Goal: Task Accomplishment & Management: Complete application form

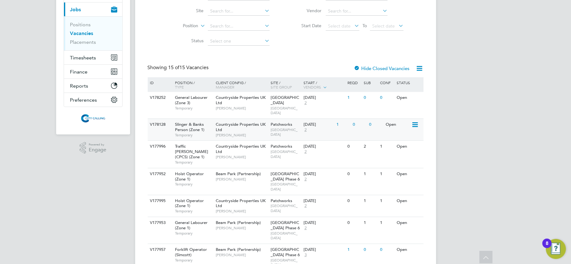
scroll to position [87, 0]
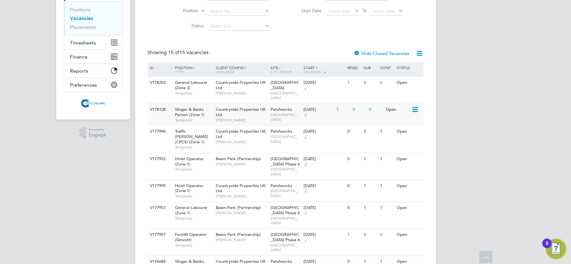
click at [237, 110] on div "Countryside Properties UK Ltd Eamon Woods" at bounding box center [241, 115] width 55 height 22
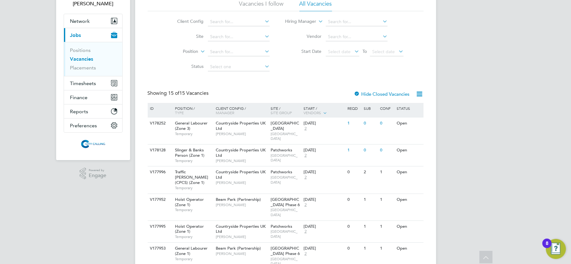
scroll to position [0, 0]
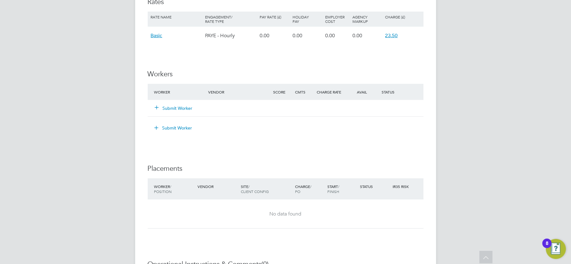
click at [178, 108] on button "Submit Worker" at bounding box center [174, 108] width 38 height 6
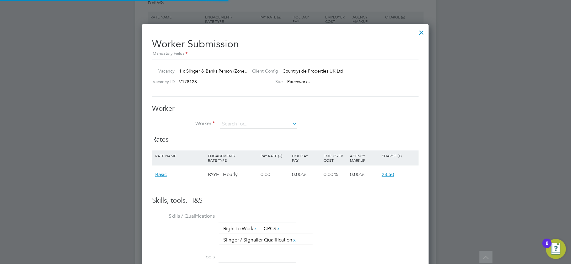
scroll to position [384, 287]
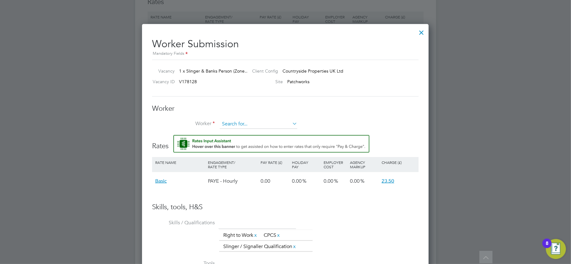
click at [239, 126] on input at bounding box center [258, 124] width 77 height 9
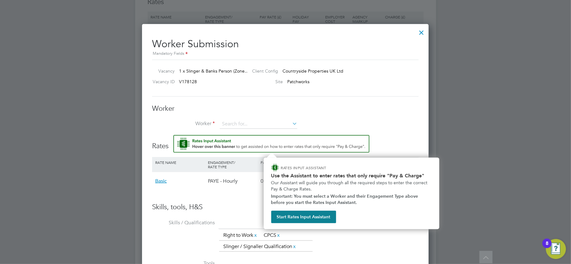
click at [241, 140] on img "Rate Assistant" at bounding box center [271, 144] width 196 height 18
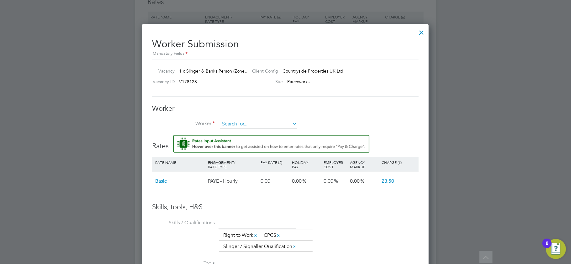
click at [238, 126] on input at bounding box center [258, 124] width 77 height 9
click at [237, 143] on li "+ Add new" at bounding box center [258, 141] width 78 height 8
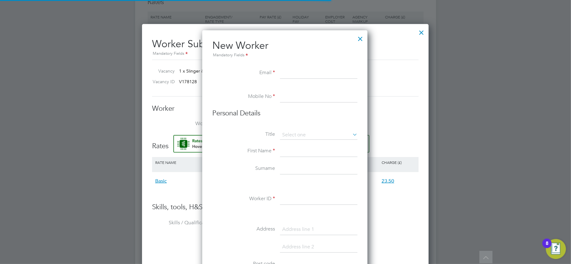
scroll to position [534, 167]
paste input "victexventures@hotmail.com"
type input "victexventures@hotmail.com"
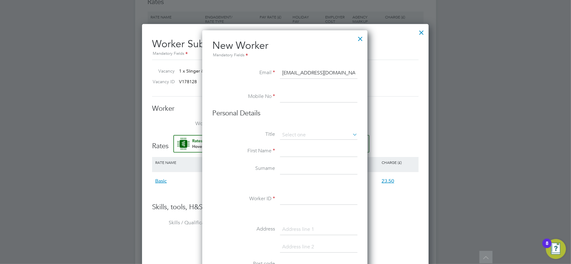
drag, startPoint x: 262, startPoint y: 96, endPoint x: 282, endPoint y: 97, distance: 19.8
click at [282, 97] on li "Mobile No" at bounding box center [284, 101] width 145 height 18
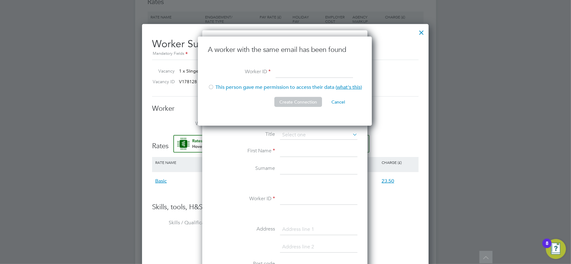
click at [293, 98] on button "Create Connection" at bounding box center [298, 102] width 48 height 10
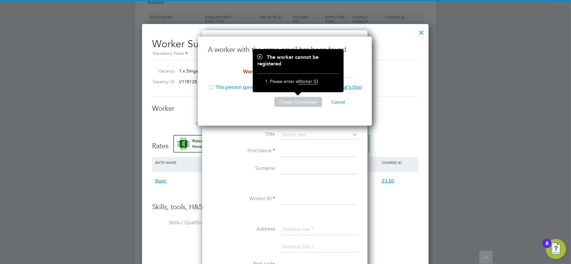
scroll to position [90, 175]
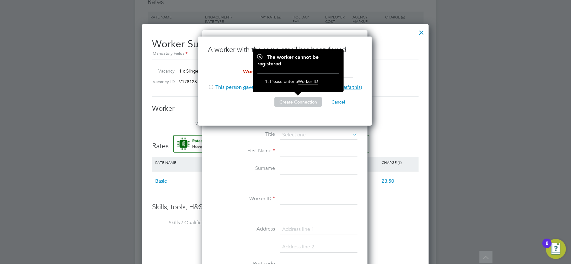
click at [259, 108] on li "Create Connection Cancel" at bounding box center [285, 105] width 154 height 16
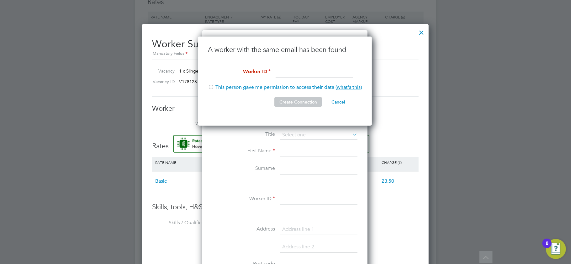
click at [208, 86] on div at bounding box center [211, 88] width 6 height 6
click at [281, 72] on input at bounding box center [313, 72] width 77 height 11
paste input "C8DCB7"
type input "C8DCB7"
click at [295, 101] on button "Create Connection" at bounding box center [298, 102] width 48 height 10
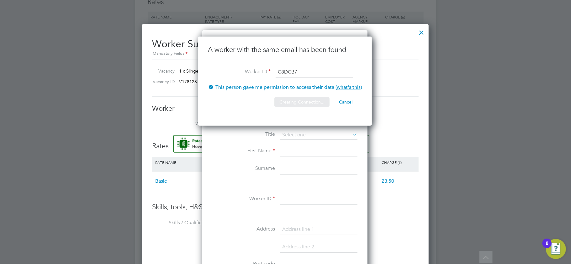
scroll to position [0, 0]
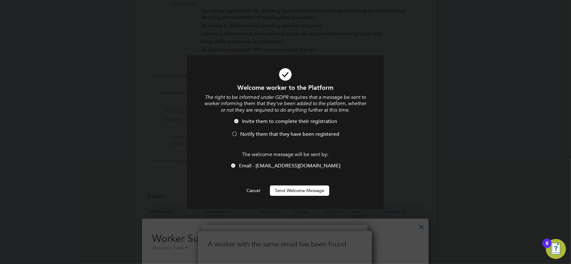
click at [307, 188] on button "Send Welcome Message" at bounding box center [299, 191] width 59 height 10
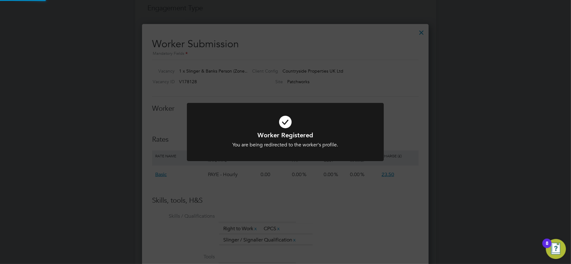
scroll to position [513, 0]
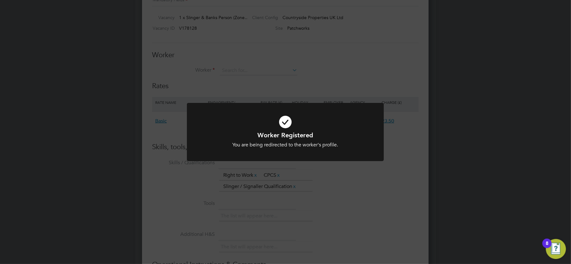
click at [373, 168] on div "Worker Registered You are being redirected to the worker's profile. Cancel Okay" at bounding box center [285, 136] width 197 height 66
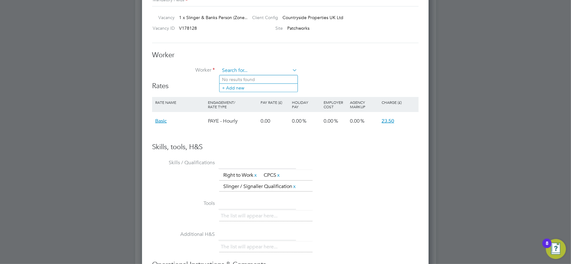
click at [256, 68] on input at bounding box center [258, 70] width 77 height 9
paste input "Victor Obialisi"
click at [256, 79] on li "Victor Obialisi (C8DCB7)" at bounding box center [258, 80] width 78 height 8
type input "Victor Obialisi (C8DCB7)"
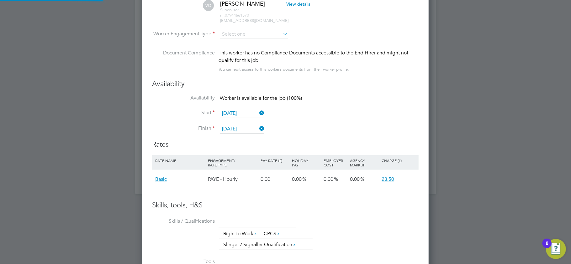
scroll to position [597, 0]
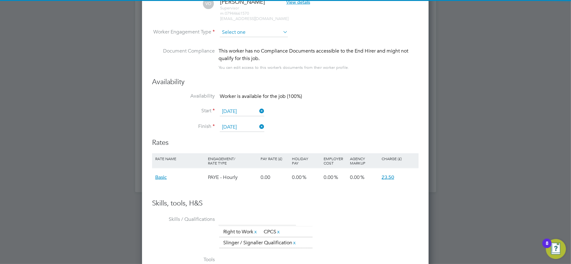
click at [242, 33] on input at bounding box center [254, 32] width 68 height 9
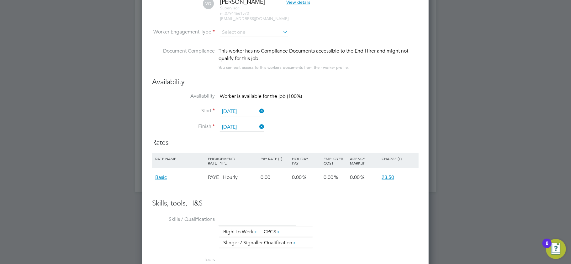
click at [241, 39] on li "Contract" at bounding box center [253, 41] width 69 height 8
type input "Contract"
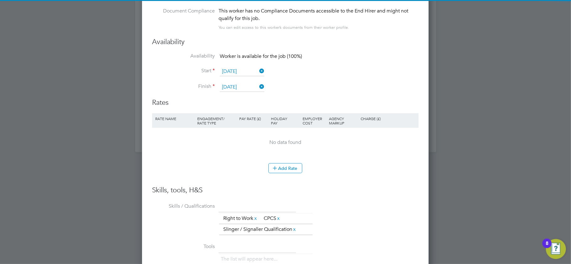
scroll to position [680, 0]
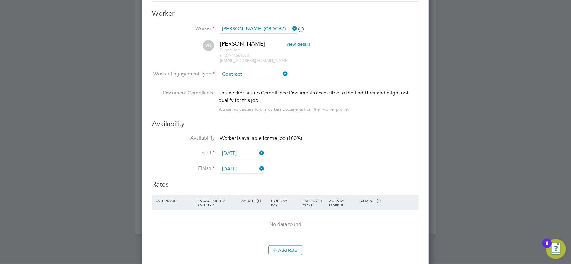
click at [281, 72] on icon at bounding box center [281, 74] width 0 height 9
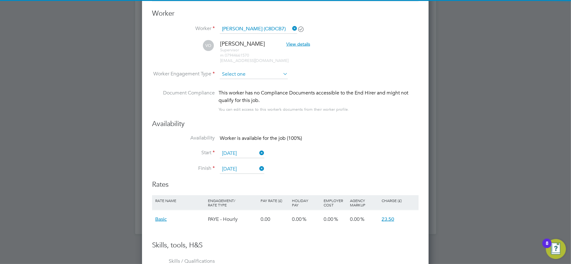
click at [257, 75] on input at bounding box center [254, 74] width 68 height 9
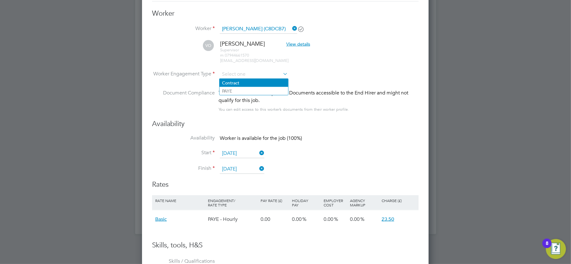
click at [256, 83] on li "Contract" at bounding box center [253, 83] width 69 height 8
type input "Contract"
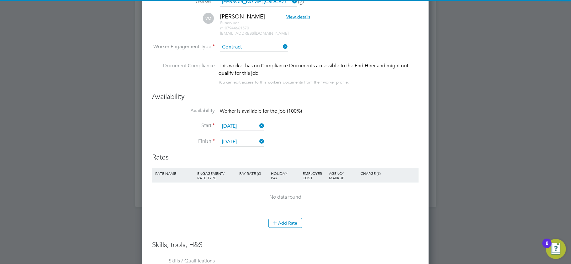
scroll to position [597, 0]
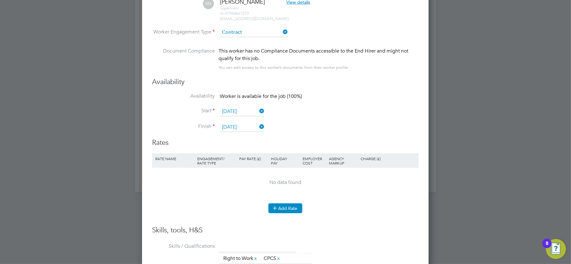
click at [286, 204] on button "Add Rate" at bounding box center [285, 209] width 34 height 10
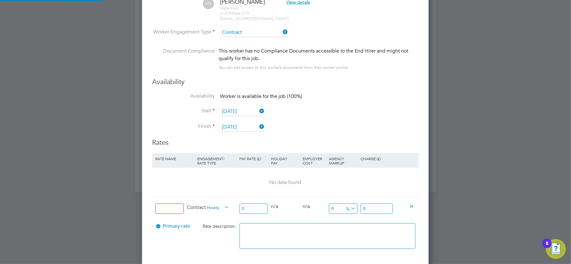
scroll to position [584, 287]
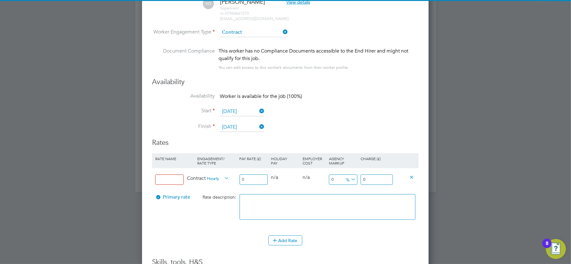
click at [169, 181] on input at bounding box center [169, 180] width 29 height 10
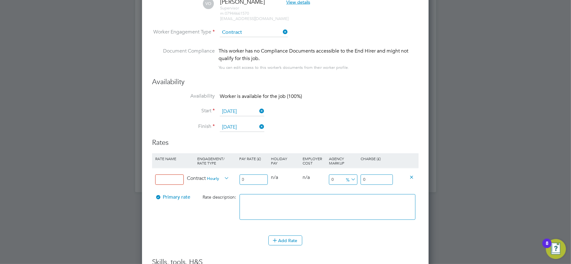
type input "Basic"
drag, startPoint x: 254, startPoint y: 177, endPoint x: 219, endPoint y: 166, distance: 36.9
click at [220, 169] on div "Basic Contract Hourly 0 0 n/a 0 n/a 0 0 % 0" at bounding box center [285, 179] width 266 height 23
type input "2"
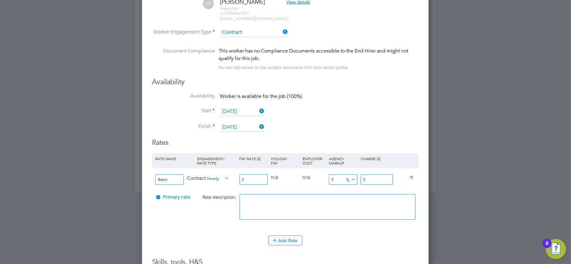
type input "21"
type input "-90.47619047619048"
type input "2"
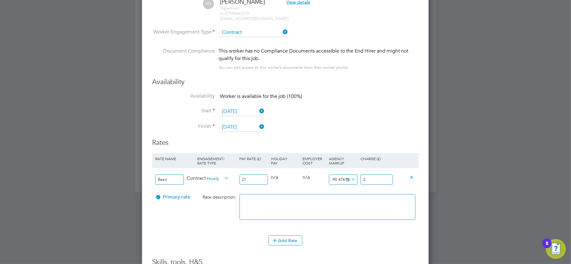
type input "9.523809523809524"
type input "23"
type input "11.904761904761905"
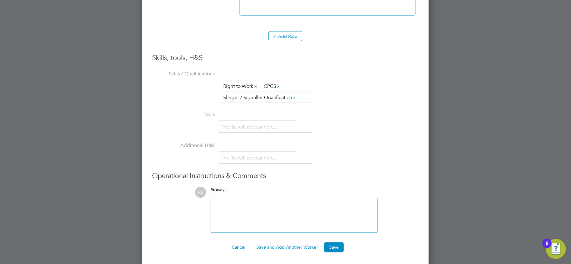
scroll to position [803, 0]
type input "23.50"
click at [331, 247] on button "Save" at bounding box center [333, 247] width 19 height 10
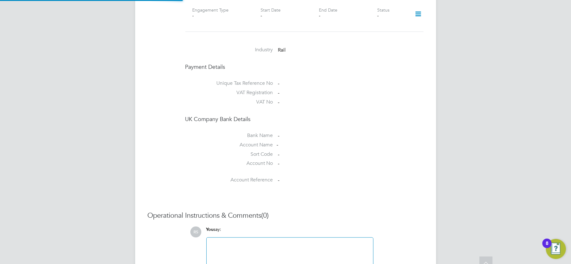
scroll to position [459, 0]
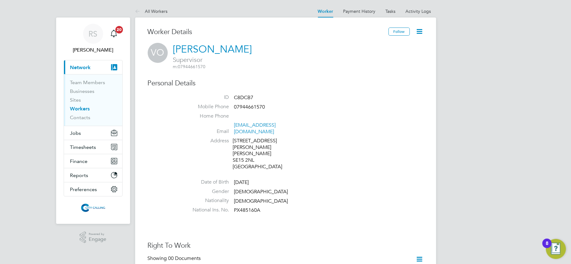
click at [418, 32] on icon at bounding box center [420, 32] width 8 height 8
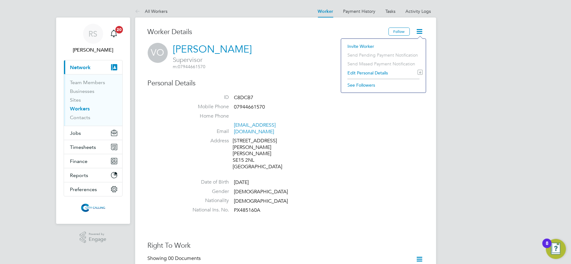
click at [361, 73] on li "Edit Personal Details e" at bounding box center [383, 73] width 78 height 9
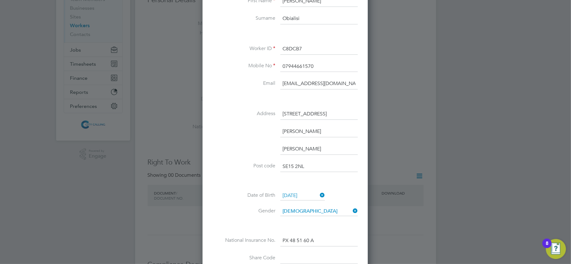
click at [319, 112] on input "Floor 1 Room 6, 35B Astbury R" at bounding box center [318, 114] width 77 height 11
paste input "31 Petrie House 1 Woolwich Common"
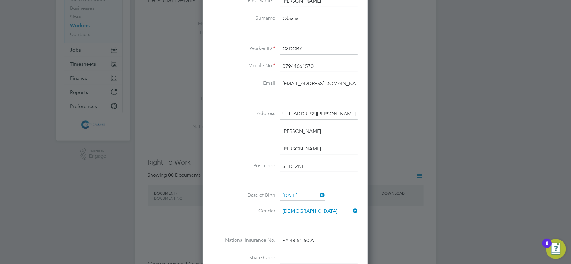
drag, startPoint x: 312, startPoint y: 115, endPoint x: 371, endPoint y: 110, distance: 60.1
type input "31 Petrie House 1"
click at [299, 132] on input "PeckhamWoolwich Common" at bounding box center [318, 131] width 77 height 11
drag, startPoint x: 301, startPoint y: 132, endPoint x: 217, endPoint y: 134, distance: 84.3
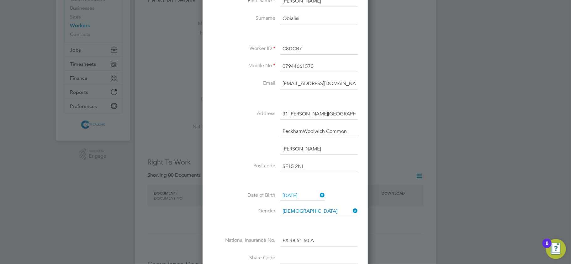
click at [217, 134] on li "PeckhamWoolwich Common" at bounding box center [284, 135] width 145 height 18
type input "1 Woolwich Common"
click at [331, 116] on input "31 Petrie House 1" at bounding box center [318, 114] width 77 height 11
type input "31 Petrie House"
drag, startPoint x: 308, startPoint y: 144, endPoint x: 233, endPoint y: 149, distance: 76.0
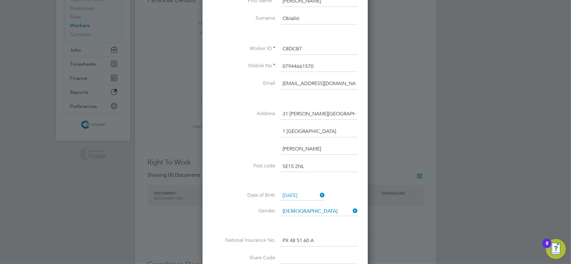
click at [233, 149] on li "Peckham" at bounding box center [284, 153] width 145 height 18
type input "London"
paste input "8 4HB"
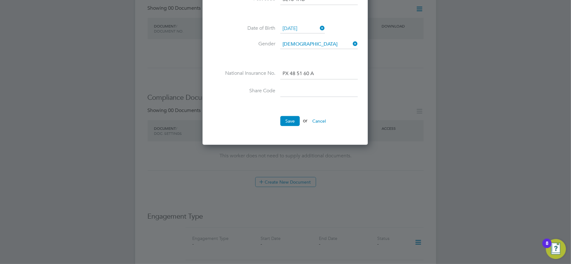
scroll to position [209, 0]
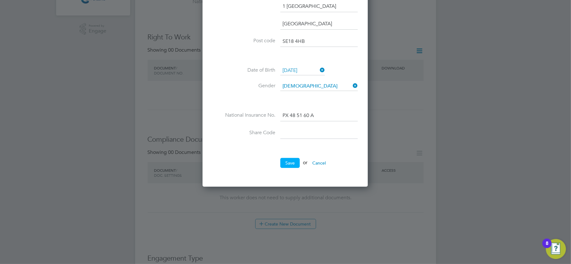
type input "SE18 4HB"
click at [292, 164] on button "Save" at bounding box center [289, 163] width 19 height 10
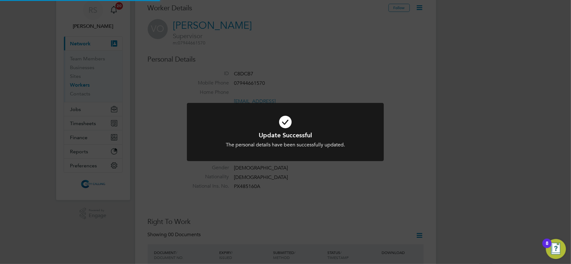
scroll to position [0, 0]
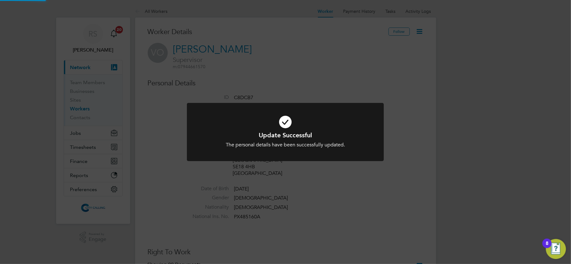
click at [468, 149] on div "Update Successful The personal details have been successfully updated. Cancel O…" at bounding box center [285, 132] width 571 height 264
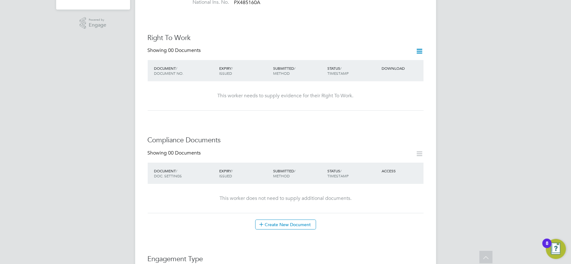
scroll to position [209, 0]
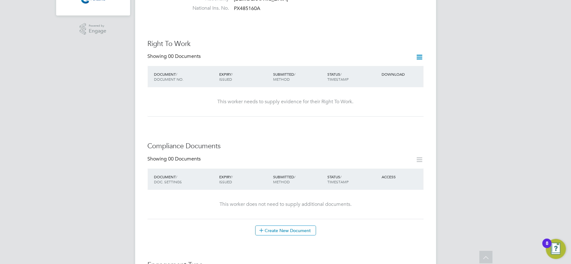
click at [416, 53] on icon at bounding box center [420, 57] width 8 height 8
click at [379, 57] on li "Add Right To Work Document" at bounding box center [385, 59] width 76 height 9
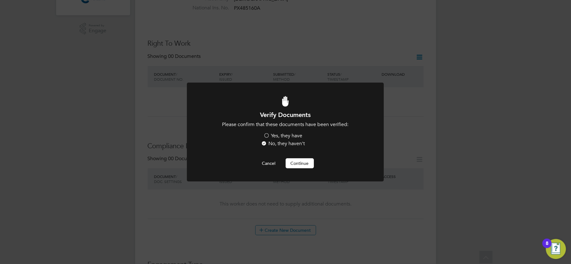
scroll to position [0, 0]
click at [276, 136] on label "Yes, they have" at bounding box center [283, 136] width 39 height 7
click at [0, 0] on input "Yes, they have" at bounding box center [0, 0] width 0 height 0
click at [299, 161] on button "Continue" at bounding box center [299, 164] width 28 height 10
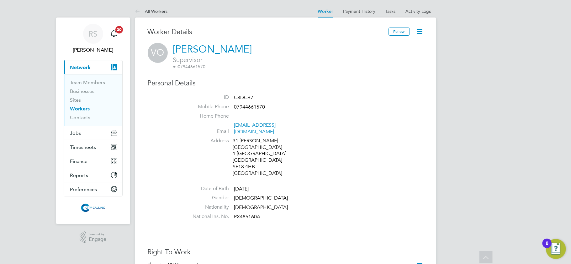
scroll to position [209, 0]
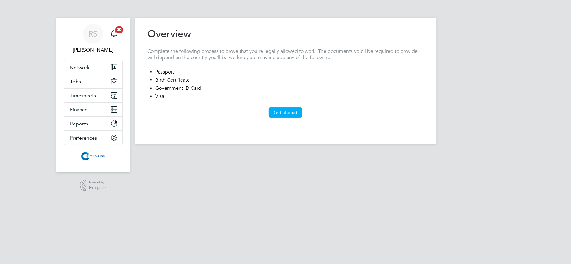
type input "[GEOGRAPHIC_DATA]"
click at [287, 110] on button "Get Started" at bounding box center [286, 112] width 34 height 10
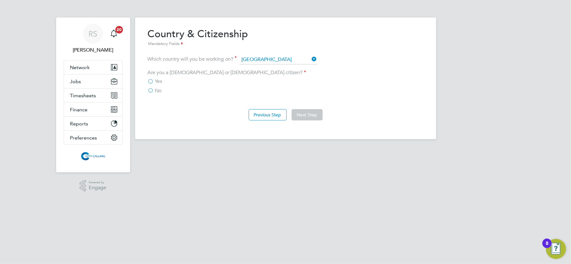
click at [152, 80] on label "Yes" at bounding box center [155, 81] width 15 height 6
click at [0, 0] on input "Yes" at bounding box center [0, 0] width 0 height 0
click at [315, 111] on button "Next Step" at bounding box center [306, 114] width 31 height 11
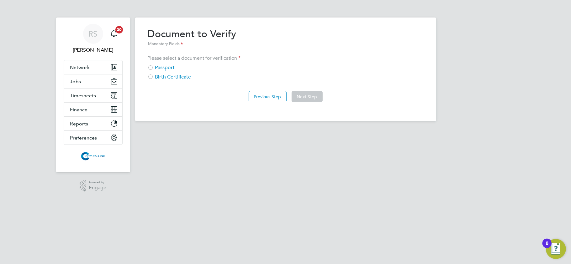
click at [169, 65] on div "Passport" at bounding box center [286, 68] width 276 height 7
click at [306, 97] on button "Next Step" at bounding box center [306, 96] width 31 height 11
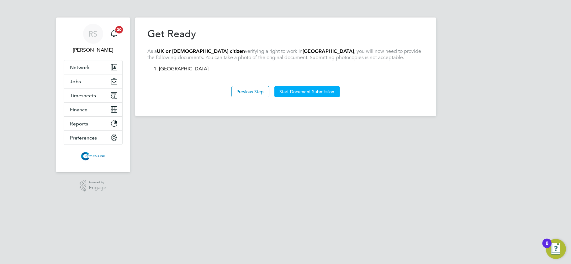
click at [291, 90] on button "Start Document Submission" at bounding box center [306, 91] width 65 height 11
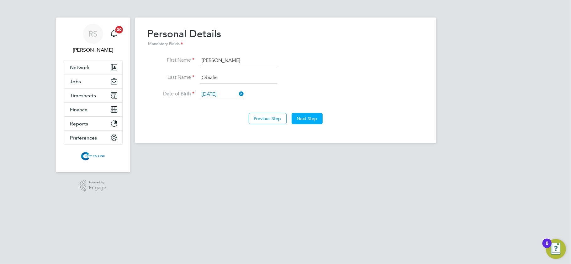
click at [310, 118] on button "Next Step" at bounding box center [306, 118] width 31 height 11
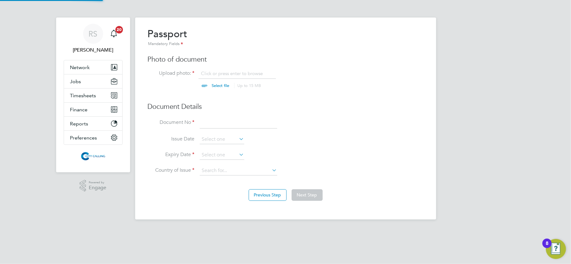
scroll to position [8, 78]
click at [218, 73] on input "file" at bounding box center [226, 80] width 98 height 19
click at [219, 127] on input at bounding box center [238, 123] width 77 height 11
paste input "133636135"
type input "133636135"
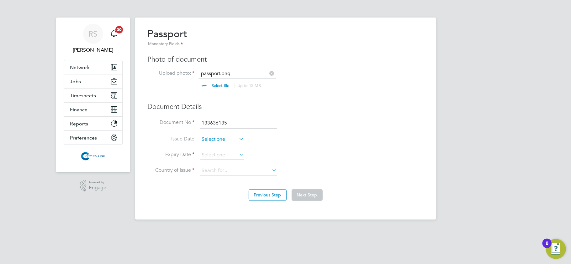
click at [217, 140] on input at bounding box center [222, 139] width 45 height 9
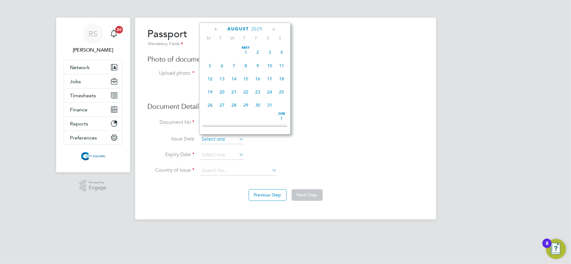
scroll to position [215, 0]
click at [252, 28] on span "2025" at bounding box center [256, 28] width 11 height 5
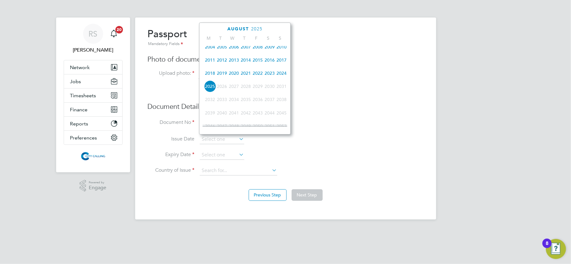
click at [258, 76] on span "2022" at bounding box center [258, 73] width 12 height 12
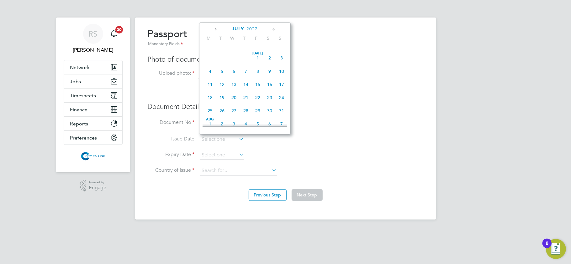
scroll to position [122, 0]
click at [257, 77] on span "Jul 1" at bounding box center [258, 76] width 12 height 12
type input "01 Jul 2022"
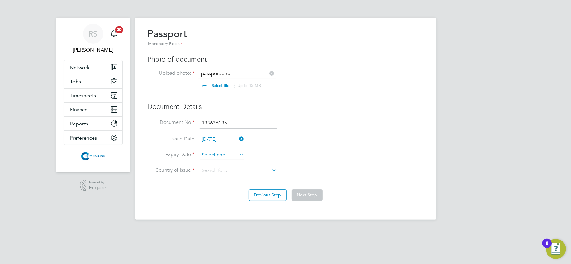
click at [224, 155] on input at bounding box center [222, 155] width 45 height 9
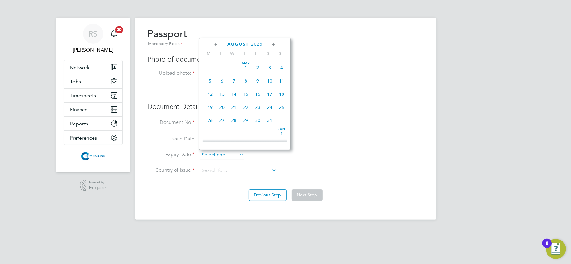
scroll to position [215, 0]
click at [261, 44] on span "2025" at bounding box center [256, 44] width 11 height 5
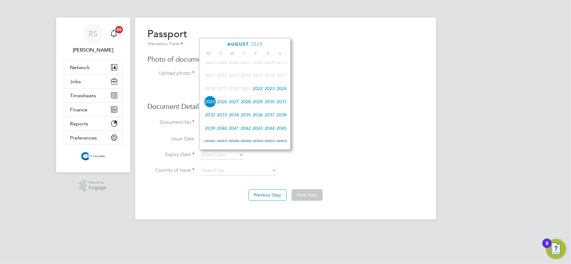
click at [207, 119] on span "2032" at bounding box center [210, 115] width 12 height 12
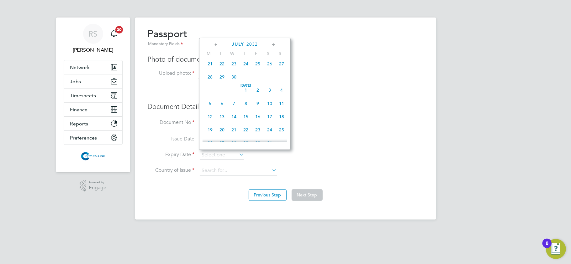
scroll to position [122, 0]
click at [246, 93] on span "Jul 1" at bounding box center [246, 91] width 12 height 12
type input "01 Jul 2032"
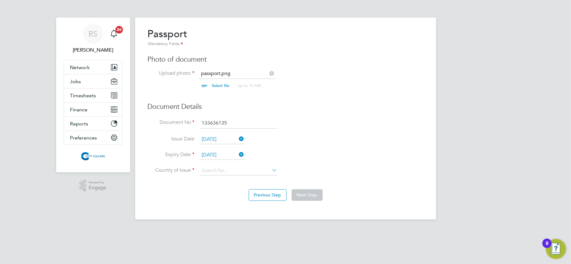
click at [222, 165] on li "Expiry Date 01 Jul 2032" at bounding box center [286, 159] width 276 height 16
click at [221, 167] on input at bounding box center [238, 170] width 77 height 9
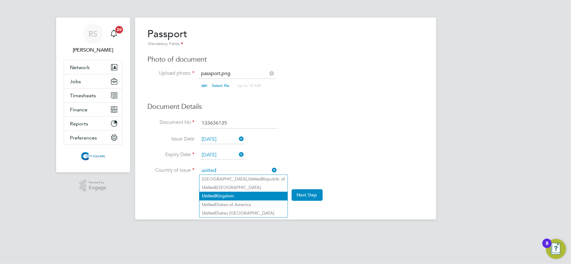
drag, startPoint x: 223, startPoint y: 195, endPoint x: 240, endPoint y: 195, distance: 16.9
click at [223, 195] on li "United Kingdom" at bounding box center [243, 196] width 88 height 8
type input "[GEOGRAPHIC_DATA]"
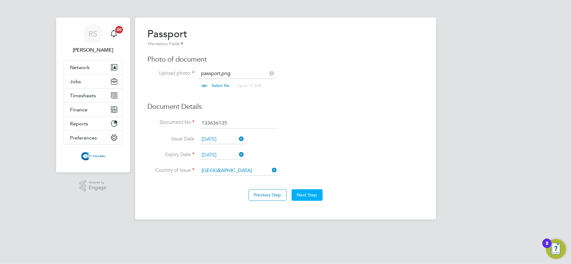
click at [301, 195] on button "Next Step" at bounding box center [306, 195] width 31 height 11
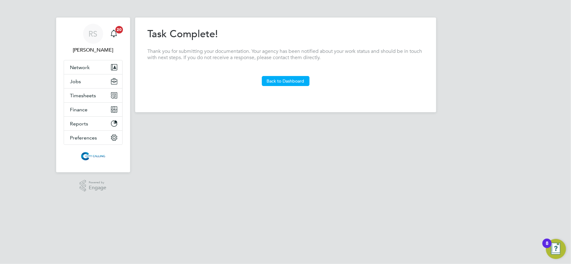
click at [279, 82] on button "Back to Dashboard" at bounding box center [286, 81] width 48 height 10
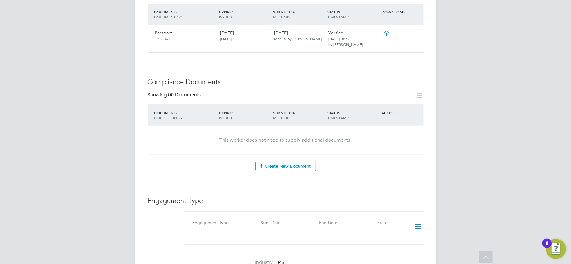
scroll to position [334, 0]
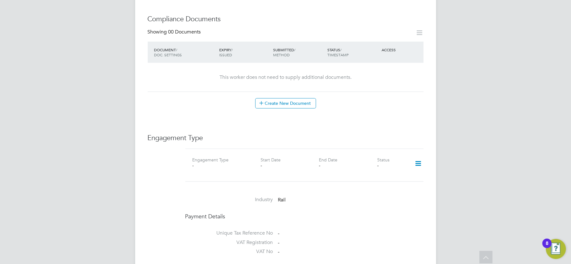
click at [421, 157] on icon at bounding box center [417, 164] width 11 height 14
click at [372, 176] on li "Add Engagement Type" at bounding box center [385, 178] width 71 height 9
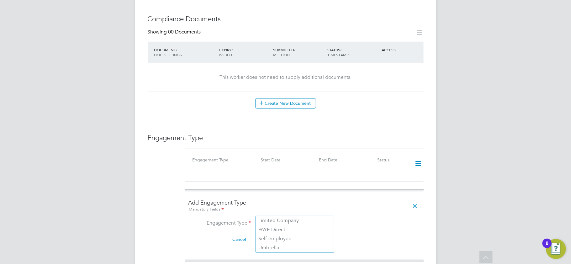
click at [281, 220] on input at bounding box center [294, 224] width 77 height 9
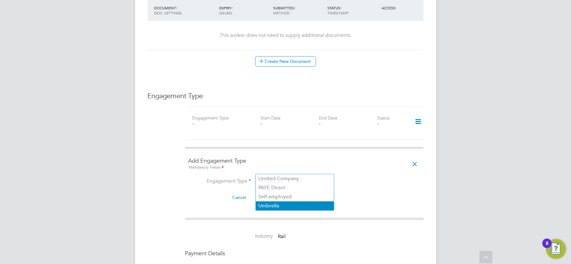
click at [277, 207] on li "Umbrella" at bounding box center [295, 206] width 78 height 9
type input "Umbrella"
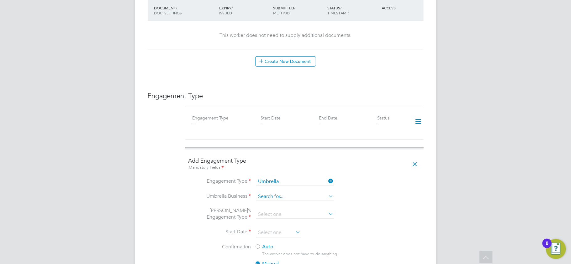
click at [274, 193] on input at bounding box center [294, 197] width 77 height 9
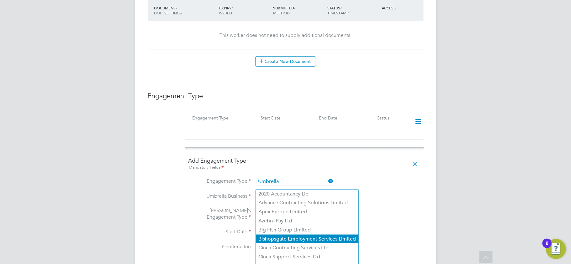
click at [285, 239] on li "Bishopsgate Employment Services Limited" at bounding box center [307, 239] width 102 height 9
type input "Bishopsgate Employment Services Limited"
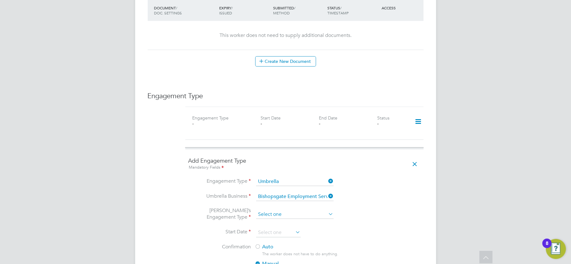
click at [270, 211] on input at bounding box center [294, 215] width 77 height 9
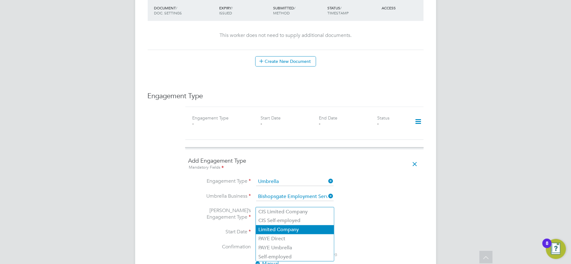
scroll to position [418, 0]
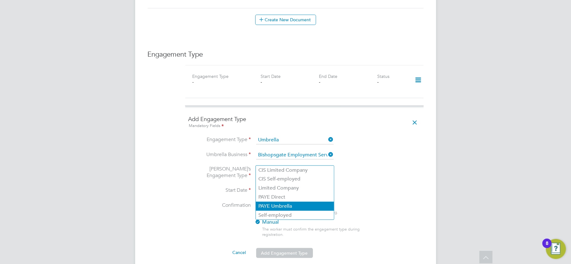
click at [277, 207] on li "PAYE Umbrella" at bounding box center [295, 206] width 78 height 9
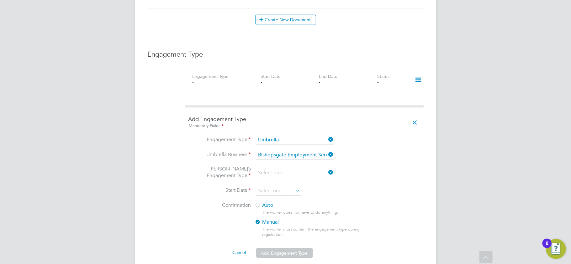
type input "PAYE Umbrella"
click at [278, 173] on li "Umbrella’s Engagement Type PAYE Umbrella" at bounding box center [304, 176] width 232 height 21
click at [275, 187] on input at bounding box center [278, 191] width 45 height 9
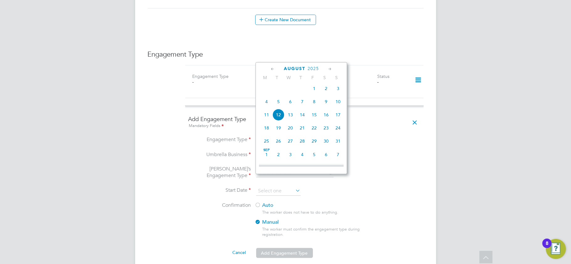
click at [314, 105] on span "8" at bounding box center [314, 102] width 12 height 12
type input "[DATE]"
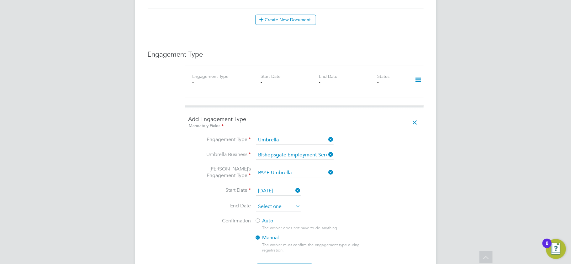
click at [275, 202] on input at bounding box center [278, 206] width 45 height 9
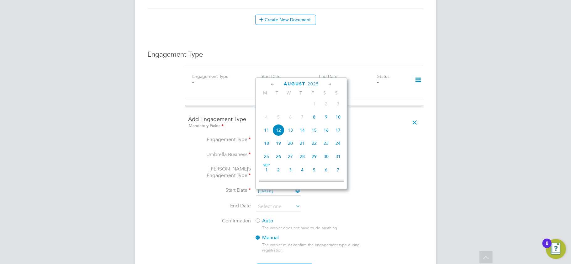
click at [405, 153] on li "Umbrella Business Bishopsgate Employment Services Limited" at bounding box center [304, 158] width 232 height 15
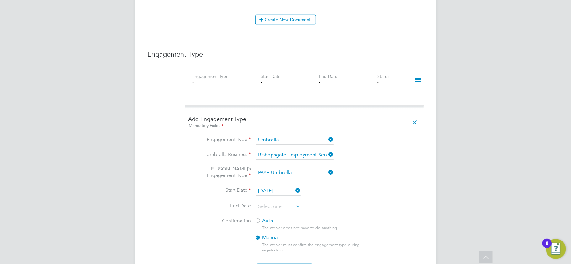
click at [263, 218] on label "Auto" at bounding box center [311, 221] width 113 height 7
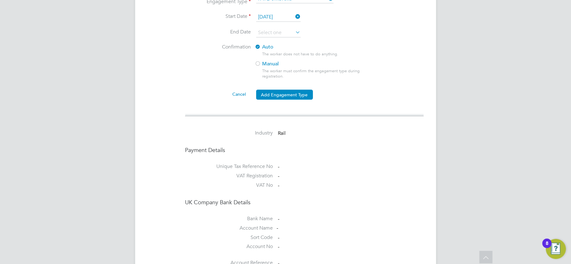
scroll to position [593, 0]
click at [281, 89] on button "Add Engagement Type" at bounding box center [284, 94] width 57 height 10
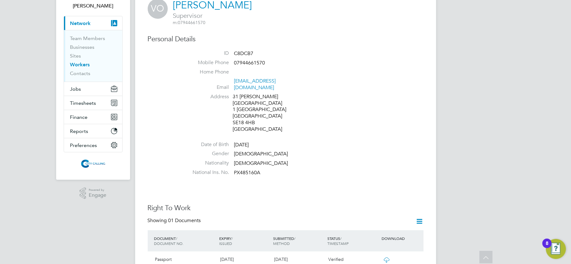
scroll to position [0, 0]
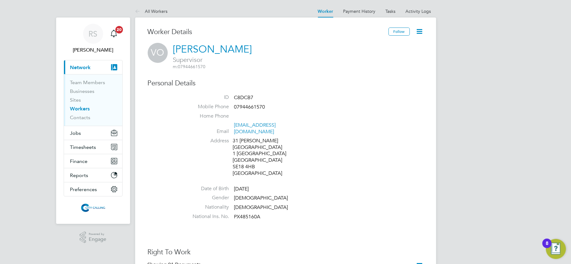
click at [83, 109] on link "Workers" at bounding box center [80, 109] width 20 height 6
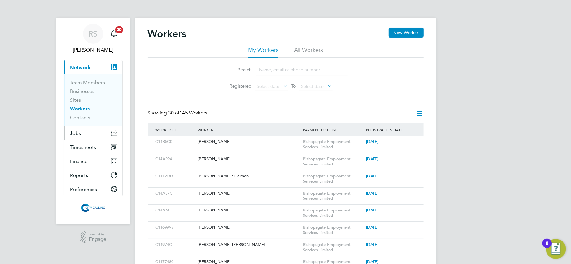
click at [83, 135] on button "Jobs" at bounding box center [93, 133] width 58 height 14
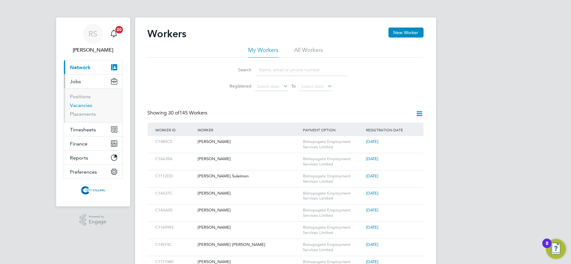
click at [78, 105] on link "Vacancies" at bounding box center [81, 105] width 22 height 6
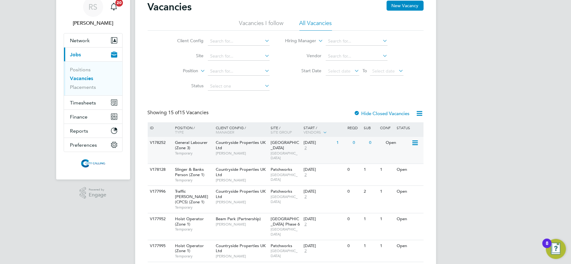
scroll to position [42, 0]
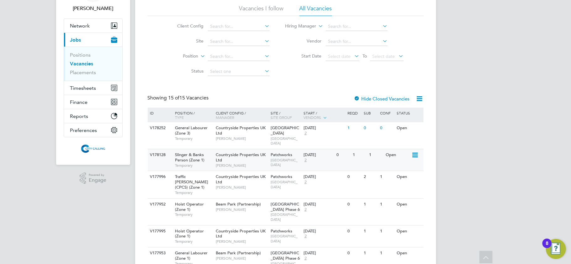
click at [273, 158] on span "[GEOGRAPHIC_DATA]" at bounding box center [285, 163] width 30 height 10
click at [312, 133] on div "[DATE] 2" at bounding box center [318, 131] width 33 height 17
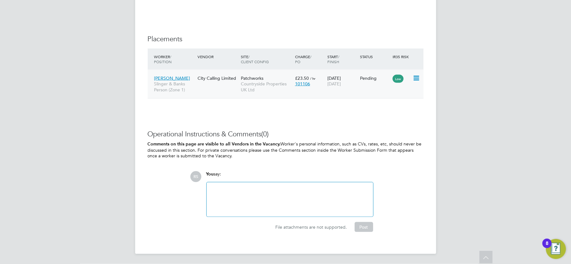
click at [414, 80] on icon at bounding box center [415, 79] width 6 height 8
click at [381, 118] on li "Start" at bounding box center [396, 118] width 45 height 9
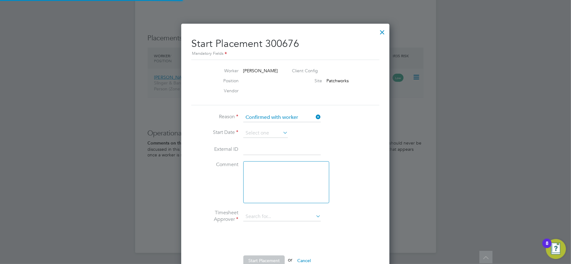
type input "Eamon Woods"
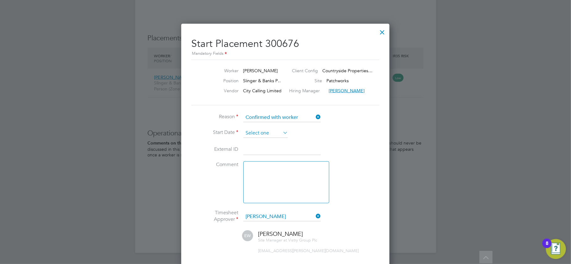
click at [268, 131] on input at bounding box center [265, 133] width 45 height 9
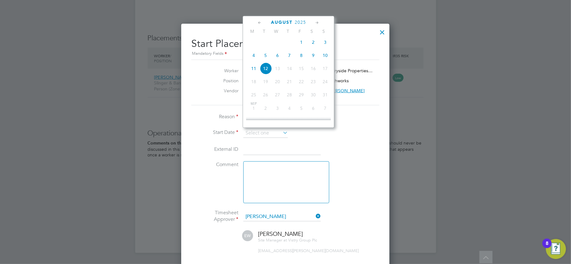
click at [302, 58] on span "8" at bounding box center [301, 56] width 12 height 12
type input "08 Aug 2025"
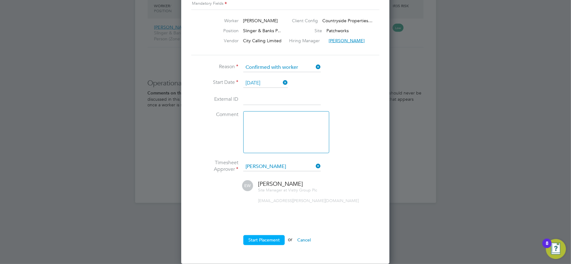
click at [270, 239] on button "Start Placement" at bounding box center [263, 241] width 41 height 10
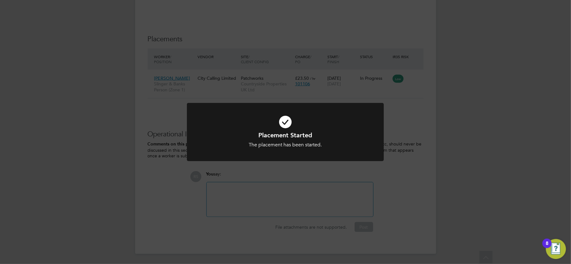
click at [83, 111] on div "Placement Started The placement has been started. Cancel Okay" at bounding box center [285, 132] width 571 height 264
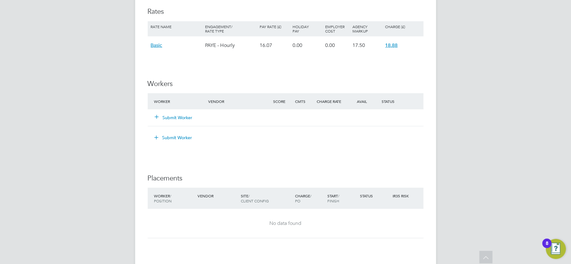
click at [166, 119] on button "Submit Worker" at bounding box center [174, 118] width 38 height 6
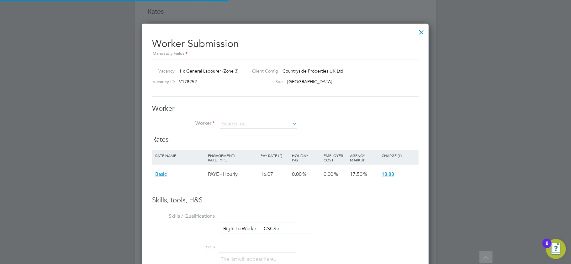
scroll to position [375, 287]
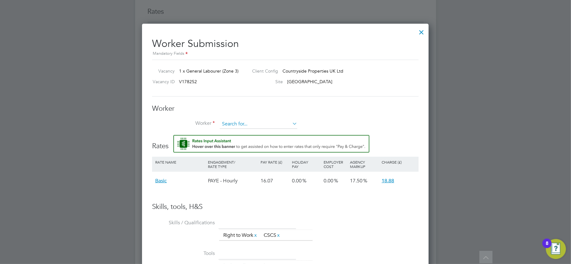
click at [241, 121] on input at bounding box center [258, 124] width 77 height 9
click at [239, 127] on input at bounding box center [258, 124] width 77 height 9
click at [298, 124] on li "Worker" at bounding box center [285, 128] width 266 height 16
click at [291, 124] on icon at bounding box center [291, 123] width 0 height 9
click at [252, 141] on li "+ Add new" at bounding box center [258, 141] width 78 height 8
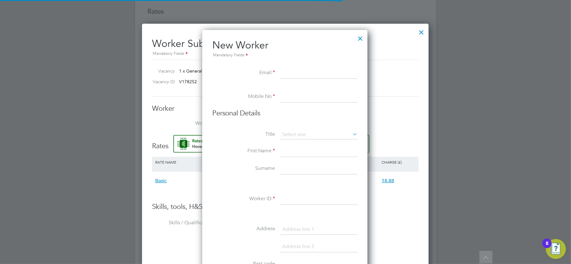
scroll to position [534, 167]
paste input "[EMAIL_ADDRESS][DOMAIN_NAME]"
type input "[EMAIL_ADDRESS][DOMAIN_NAME]"
click at [291, 104] on li "Mobile No" at bounding box center [284, 101] width 145 height 18
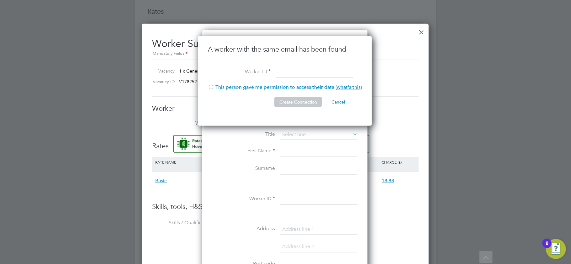
click at [291, 100] on button "Create Connection" at bounding box center [298, 102] width 48 height 10
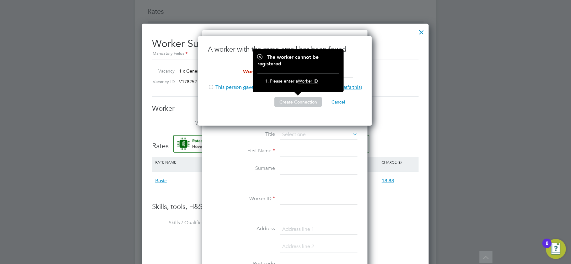
click at [249, 99] on li "Create Connection Cancel" at bounding box center [285, 105] width 154 height 16
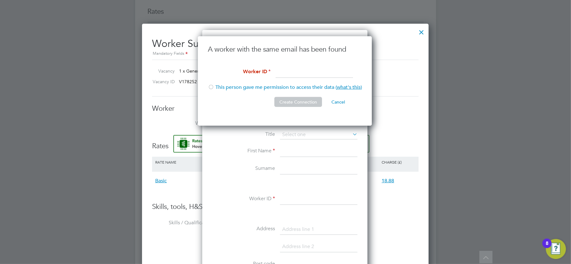
click at [213, 88] on div at bounding box center [211, 88] width 6 height 6
click at [284, 75] on input at bounding box center [313, 72] width 77 height 11
paste input "C14DF0C"
type input "C14DF0C"
drag, startPoint x: 299, startPoint y: 100, endPoint x: 298, endPoint y: 103, distance: 3.8
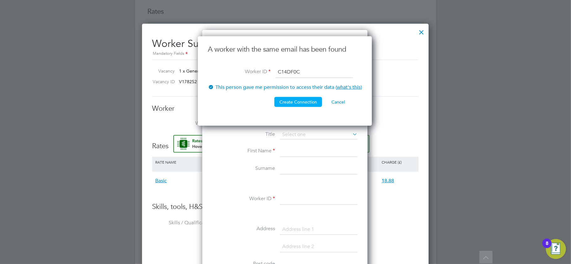
click at [299, 100] on button "Create Connection" at bounding box center [298, 102] width 48 height 10
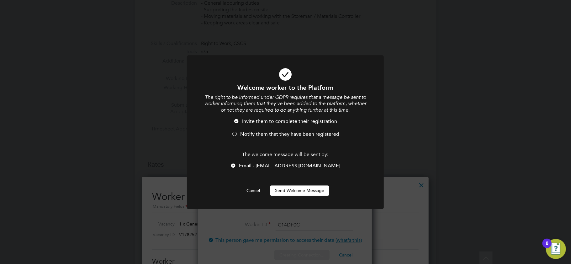
scroll to position [0, 0]
click at [283, 192] on button "Send Welcome Message" at bounding box center [299, 191] width 59 height 10
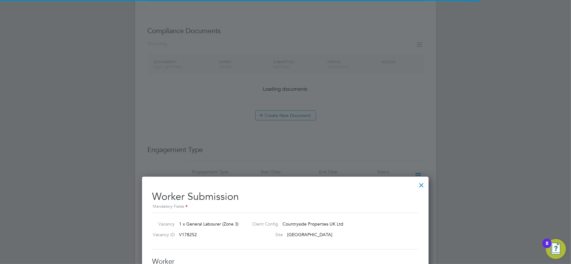
scroll to position [418, 0]
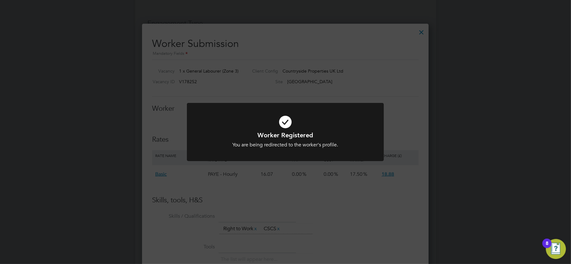
click at [286, 205] on div "Worker Registered You are being redirected to the worker's profile. Cancel Okay" at bounding box center [285, 132] width 571 height 264
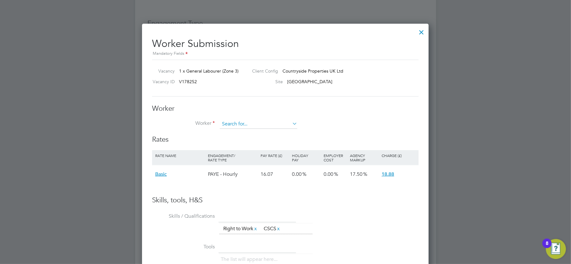
click at [246, 124] on input at bounding box center [258, 124] width 77 height 9
click at [286, 113] on h3 "Worker" at bounding box center [285, 108] width 266 height 9
click at [280, 116] on div "Worker Worker Worker Engagement Type" at bounding box center [285, 119] width 266 height 31
click at [271, 119] on div "Worker Worker Worker Engagement Type" at bounding box center [285, 119] width 266 height 31
click at [259, 122] on input at bounding box center [258, 124] width 77 height 9
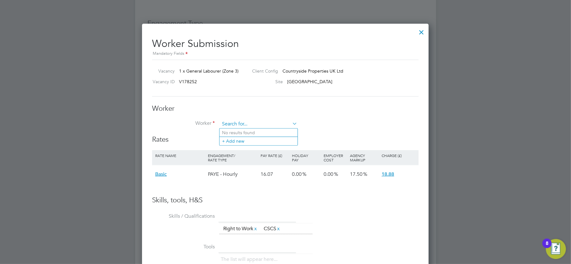
paste input "C14DF0C"
click at [258, 131] on li "Ricardo Roger Nascimento Fernandes ( C14DF0C )" at bounding box center [270, 133] width 102 height 8
type input "Ricardo Roger Nascimento Fernandes (C14DF0C)"
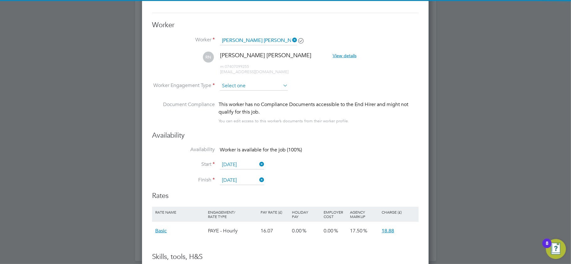
click at [237, 86] on input at bounding box center [254, 85] width 68 height 9
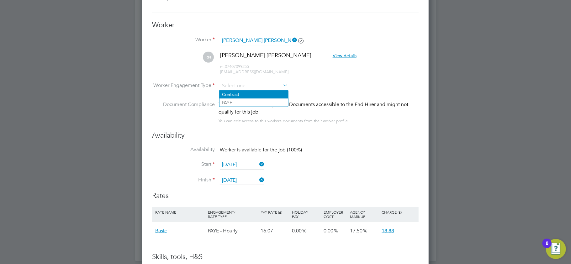
click at [238, 95] on li "Contract" at bounding box center [253, 95] width 69 height 8
type input "Contract"
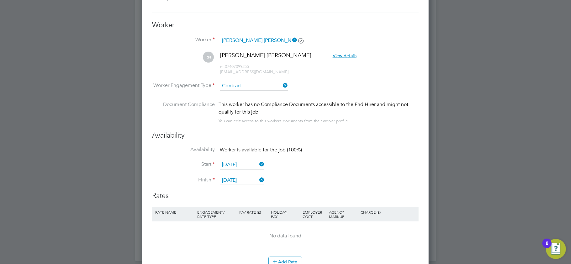
click at [281, 84] on icon at bounding box center [281, 85] width 0 height 9
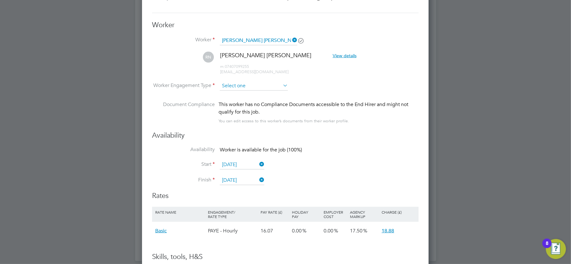
click at [254, 84] on input at bounding box center [254, 85] width 68 height 9
click at [254, 92] on li "Contract" at bounding box center [253, 95] width 69 height 8
type input "Contract"
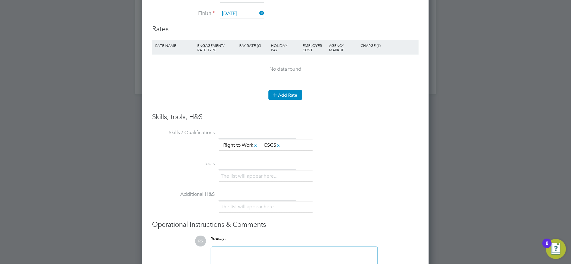
click at [277, 94] on icon at bounding box center [274, 94] width 5 height 5
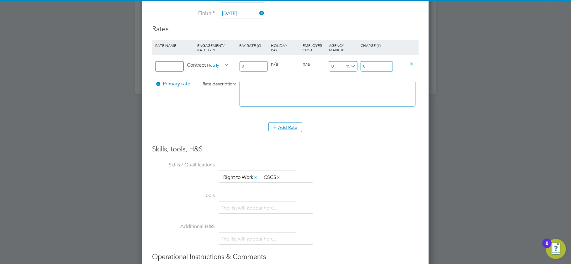
click at [158, 65] on input at bounding box center [169, 66] width 29 height 10
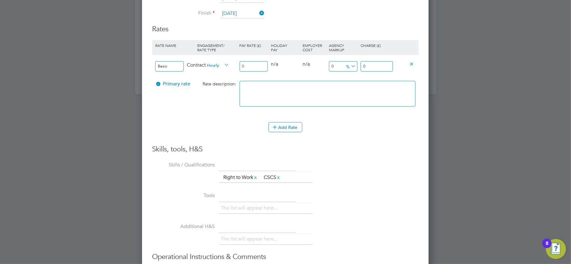
type input "Basic"
drag, startPoint x: 257, startPoint y: 64, endPoint x: 188, endPoint y: 63, distance: 69.0
click at [188, 63] on div "Basic Contract Hourly 0 0 n/a 0 n/a 0 0 % 0" at bounding box center [285, 66] width 266 height 23
type input "1"
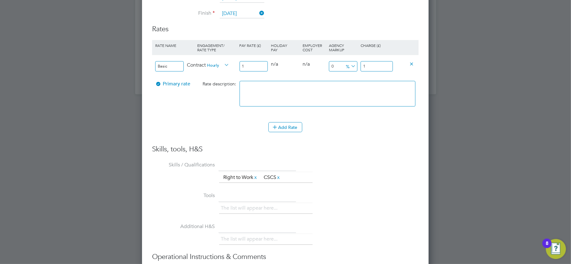
type input "16"
type input "16.4"
type input "16.40"
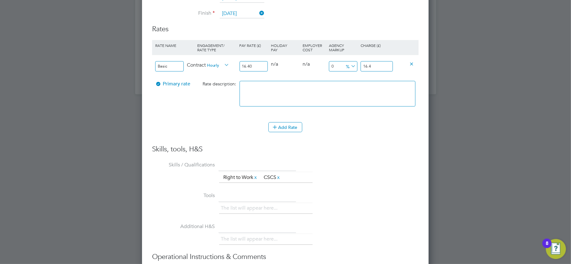
type input "-93.90243902439025"
type input "1"
type input "9.75609756097561"
type input "18"
type input "14.634146341463415"
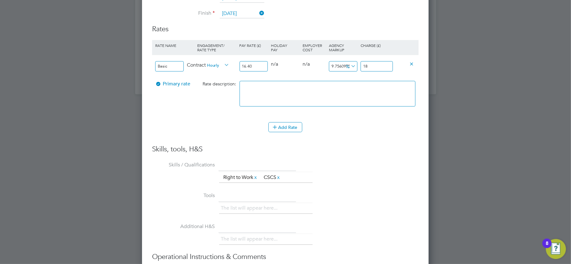
type input "18.8"
type input "15.121951219512194"
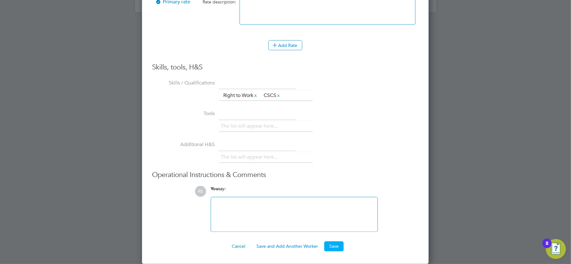
type input "18.88"
click at [330, 246] on button "Save" at bounding box center [333, 247] width 19 height 10
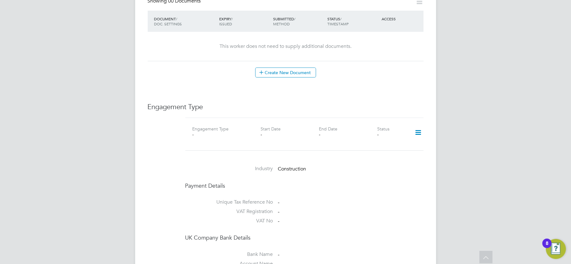
click at [419, 126] on icon at bounding box center [417, 133] width 11 height 14
click at [371, 152] on li "Add Engagement Type" at bounding box center [385, 154] width 71 height 9
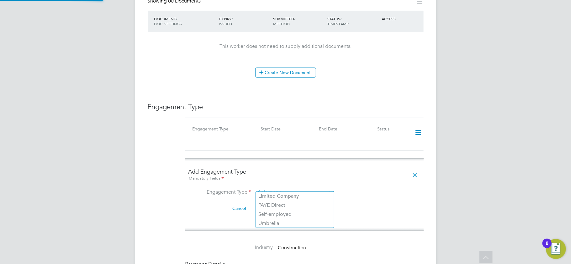
click at [272, 189] on input at bounding box center [294, 193] width 77 height 9
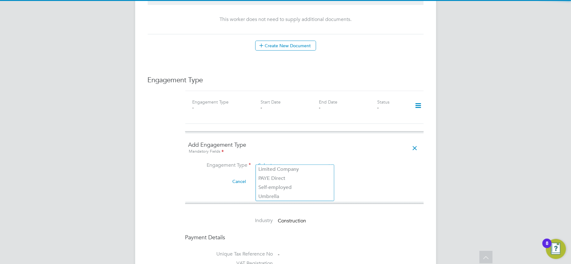
scroll to position [376, 0]
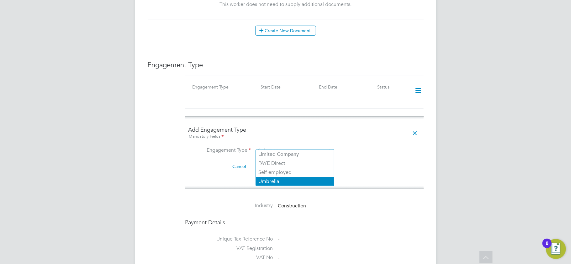
click at [274, 180] on li "Umbrella" at bounding box center [295, 181] width 78 height 9
type input "Umbrella"
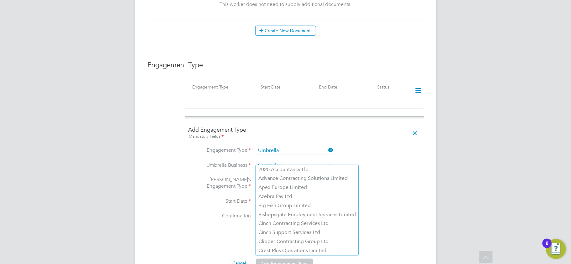
click at [270, 162] on input at bounding box center [294, 166] width 77 height 9
click at [281, 213] on li "Bishopsgate Employment Services Limited" at bounding box center [307, 215] width 102 height 9
type input "Bishopsgate Employment Services Limited"
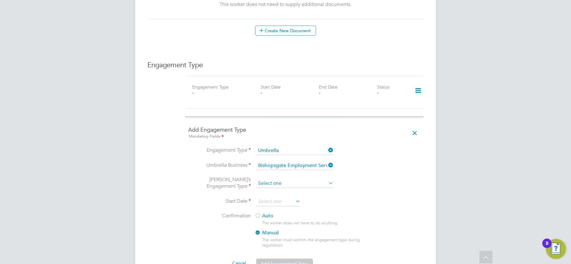
click at [266, 180] on input at bounding box center [294, 184] width 77 height 9
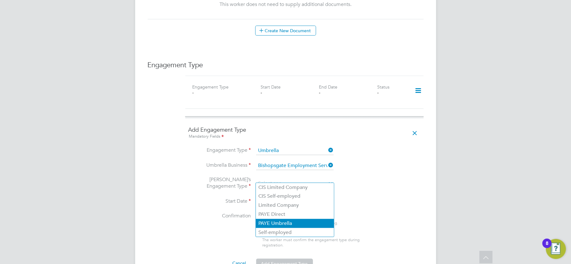
click at [279, 222] on li "PAYE Umbrella" at bounding box center [295, 223] width 78 height 9
type input "PAYE Umbrella"
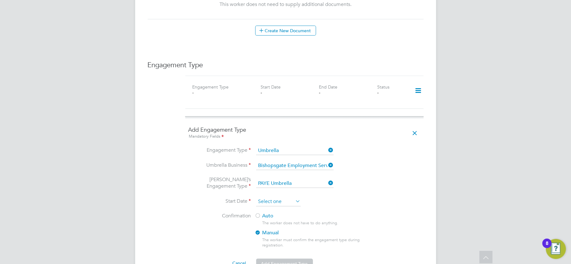
click at [264, 197] on input at bounding box center [278, 201] width 45 height 9
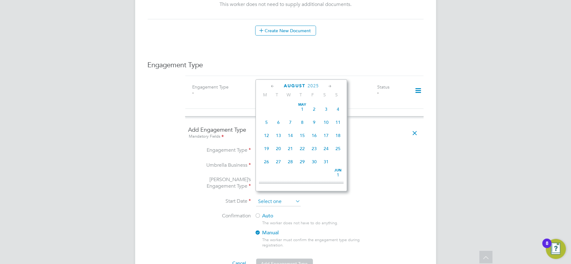
scroll to position [215, 0]
click at [269, 136] on span "11" at bounding box center [266, 132] width 12 height 12
type input "[DATE]"
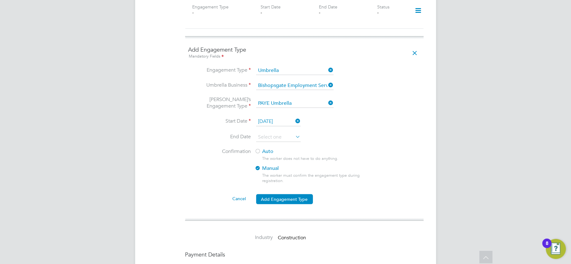
scroll to position [459, 0]
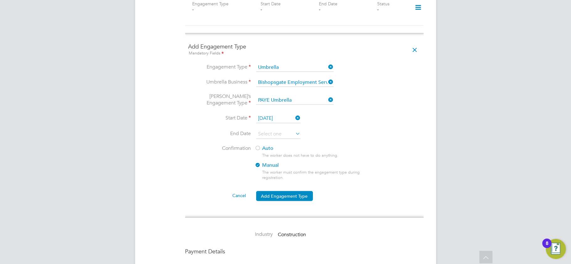
click at [262, 145] on label "Auto" at bounding box center [311, 148] width 113 height 7
click at [279, 194] on button "Add Engagement Type" at bounding box center [284, 196] width 57 height 10
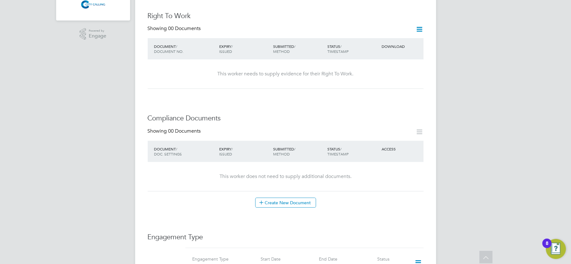
scroll to position [209, 0]
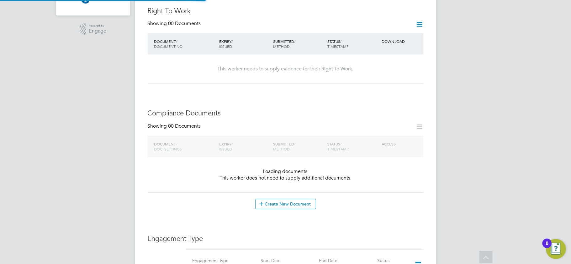
click at [419, 20] on icon at bounding box center [420, 24] width 8 height 8
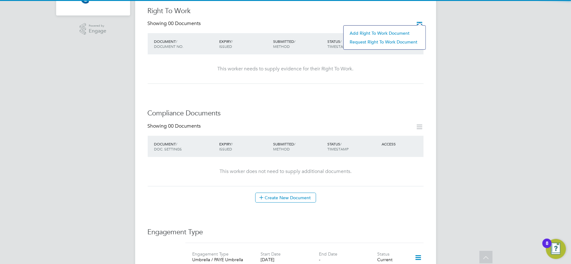
click at [352, 33] on li "Add Right To Work Document" at bounding box center [385, 33] width 76 height 9
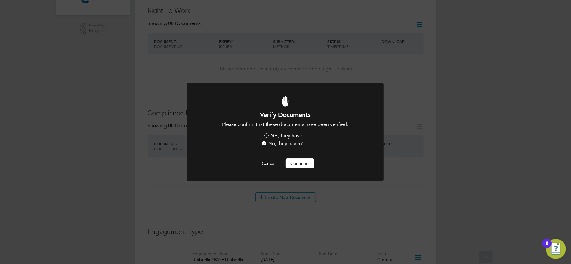
scroll to position [0, 0]
click at [284, 136] on label "Yes, they have" at bounding box center [283, 136] width 39 height 7
click at [0, 0] on input "Yes, they have" at bounding box center [0, 0] width 0 height 0
click at [295, 163] on button "Continue" at bounding box center [299, 164] width 28 height 10
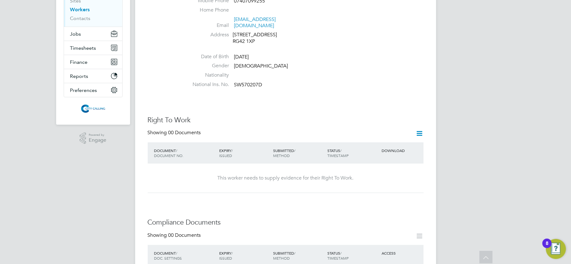
scroll to position [42, 0]
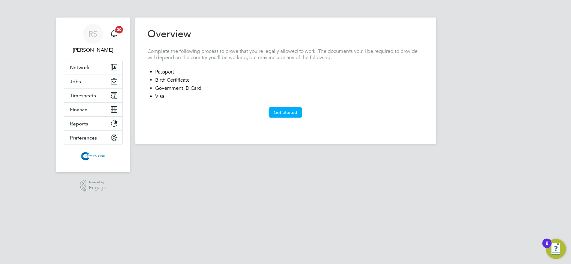
click at [279, 111] on button "Get Started" at bounding box center [286, 112] width 34 height 10
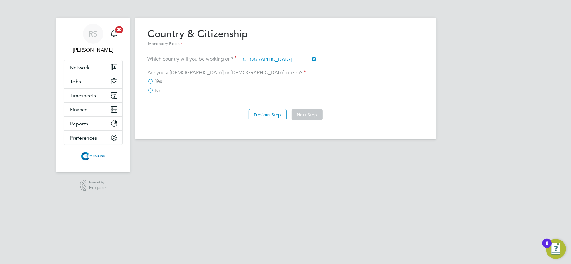
click at [152, 91] on label "No" at bounding box center [155, 91] width 14 height 6
click at [0, 0] on input "No" at bounding box center [0, 0] width 0 height 0
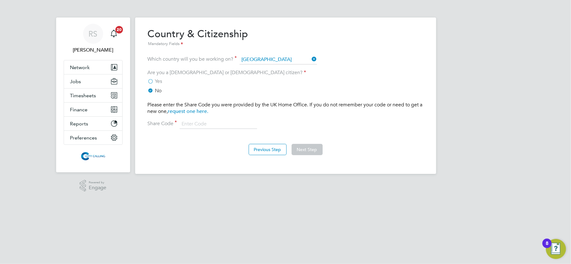
drag, startPoint x: 221, startPoint y: 121, endPoint x: 196, endPoint y: 75, distance: 52.0
click at [221, 121] on input at bounding box center [218, 124] width 77 height 9
paste input "WYC 4CA 6T8"
type input "WYC 4CA 6T8"
click at [300, 147] on button "Next Step" at bounding box center [306, 149] width 31 height 11
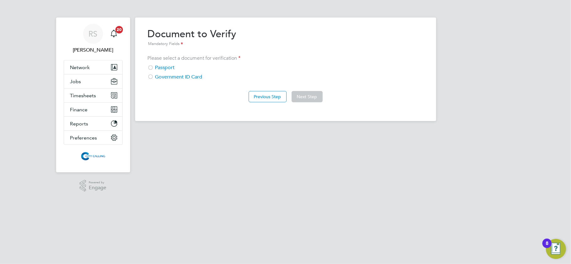
click at [167, 68] on div "Passport" at bounding box center [286, 68] width 276 height 7
click at [306, 99] on button "Next Step" at bounding box center [306, 96] width 31 height 11
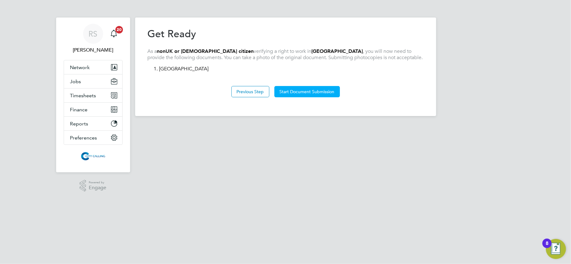
click at [308, 93] on button "Start Document Submission" at bounding box center [306, 91] width 65 height 11
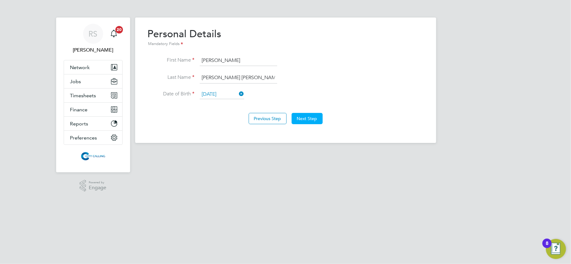
click at [302, 116] on button "Next Step" at bounding box center [306, 118] width 31 height 11
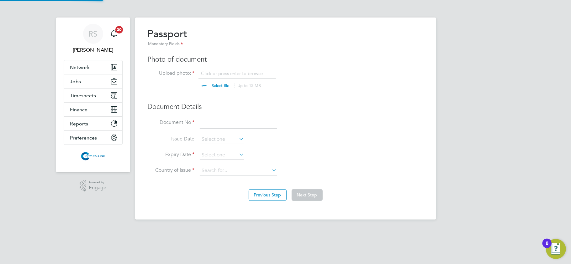
scroll to position [8, 78]
click at [216, 124] on input at bounding box center [238, 123] width 77 height 11
paste input "FX573603"
type input "FX573603"
click at [210, 138] on input at bounding box center [222, 139] width 45 height 9
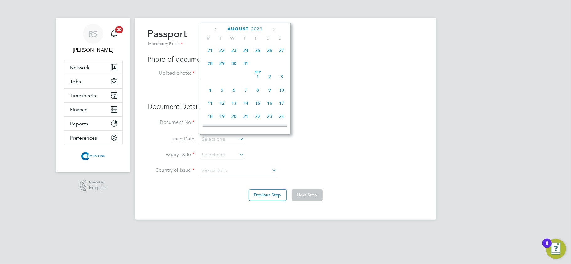
scroll to position [105, 0]
click at [253, 26] on span "2023" at bounding box center [251, 28] width 11 height 5
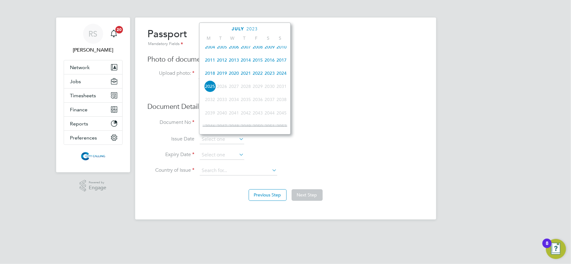
click at [208, 76] on span "2018" at bounding box center [210, 73] width 12 height 12
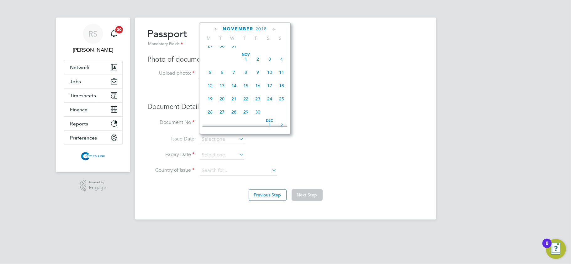
scroll to position [400, 0]
click at [256, 121] on span "30" at bounding box center [258, 115] width 12 height 12
type input "[DATE]"
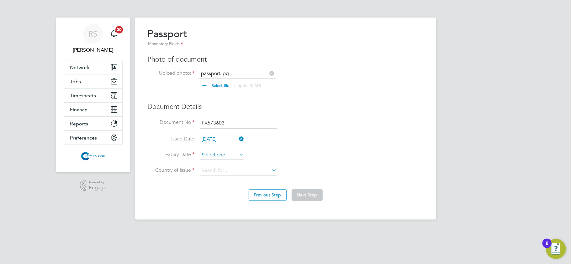
click at [222, 155] on input at bounding box center [222, 155] width 45 height 9
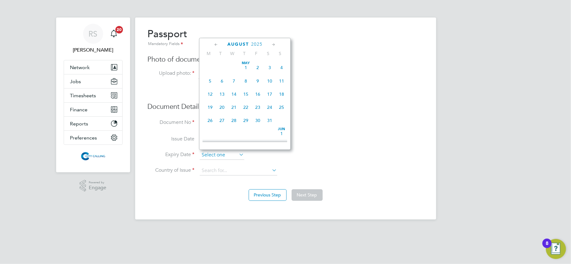
scroll to position [215, 0]
click at [259, 42] on span "2025" at bounding box center [256, 44] width 11 height 5
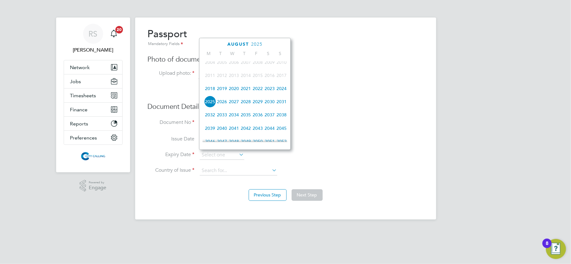
click at [248, 106] on span "2028" at bounding box center [246, 102] width 12 height 12
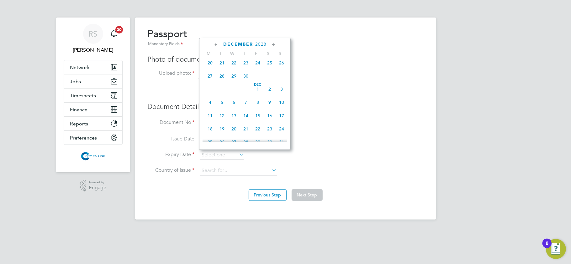
scroll to position [426, 0]
click at [244, 123] on span "30" at bounding box center [246, 118] width 12 height 12
type input "[DATE]"
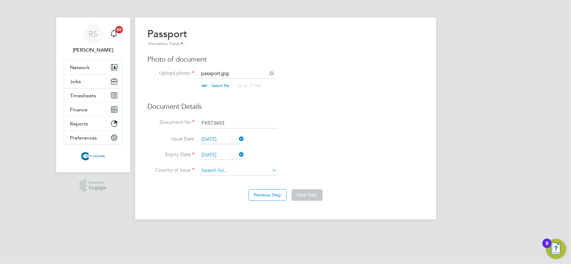
click at [217, 173] on input at bounding box center [238, 170] width 77 height 9
click at [208, 179] on b "Braz" at bounding box center [206, 179] width 9 height 5
type input "[GEOGRAPHIC_DATA]"
click at [302, 195] on button "Next Step" at bounding box center [306, 195] width 31 height 11
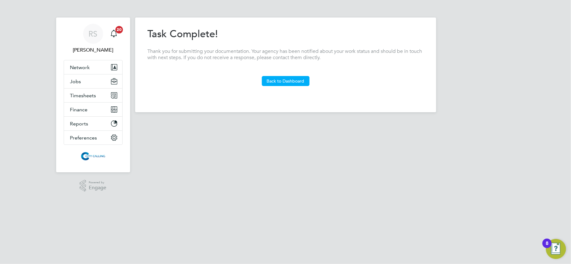
click at [281, 78] on button "Back to Dashboard" at bounding box center [286, 81] width 48 height 10
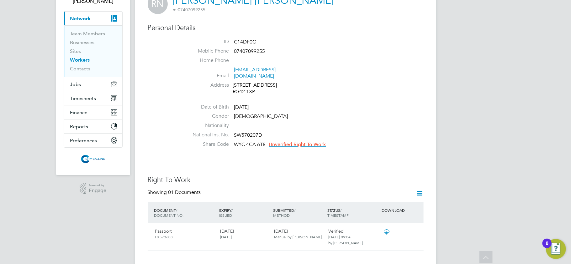
scroll to position [42, 0]
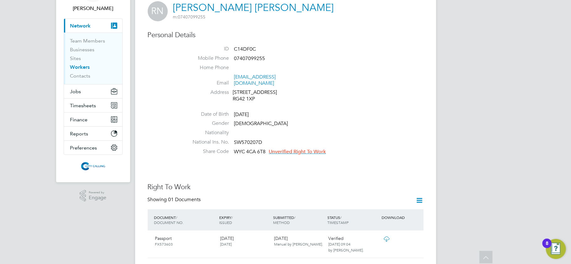
click at [301, 149] on span "Unverified Right To Work" at bounding box center [297, 152] width 57 height 6
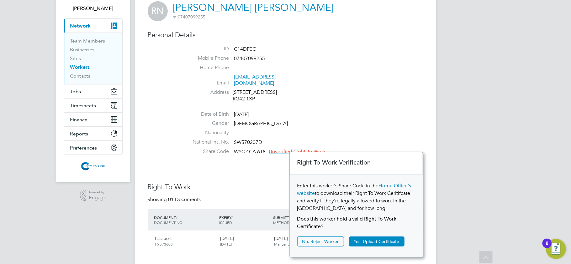
scroll to position [6, 57]
click at [382, 244] on button "Yes, Upload Certificate" at bounding box center [376, 242] width 55 height 10
click at [372, 242] on button "Yes, Upload Certificate" at bounding box center [376, 242] width 55 height 10
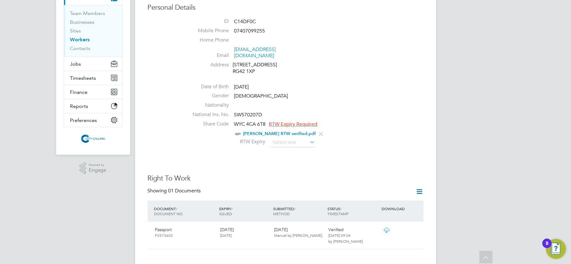
scroll to position [83, 0]
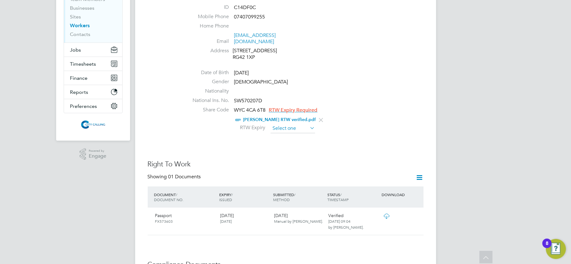
click at [284, 124] on input at bounding box center [292, 128] width 45 height 9
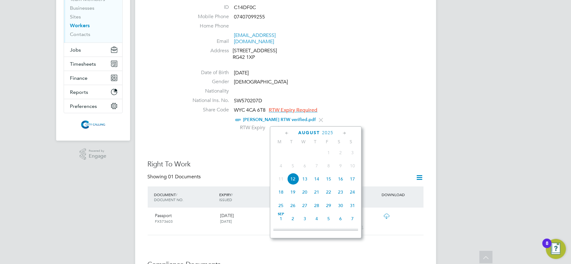
click at [327, 131] on span "2025" at bounding box center [327, 132] width 11 height 5
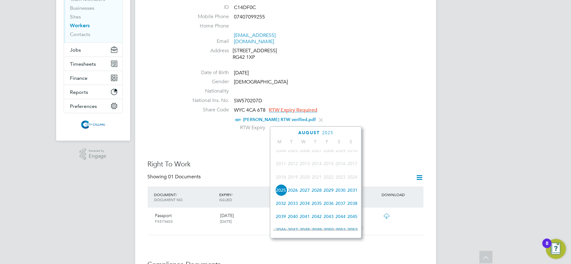
click at [319, 190] on span "2028" at bounding box center [317, 191] width 12 height 12
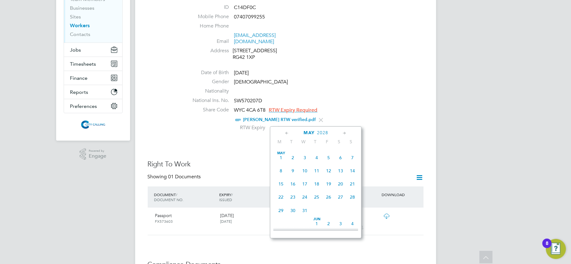
scroll to position [89, 0]
click at [353, 187] on span "30" at bounding box center [352, 187] width 12 height 12
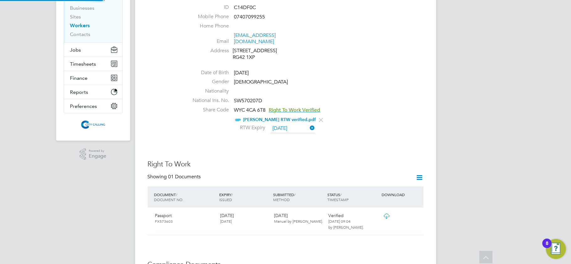
scroll to position [6, 51]
click at [291, 124] on input "30 Apr 2028" at bounding box center [292, 128] width 45 height 9
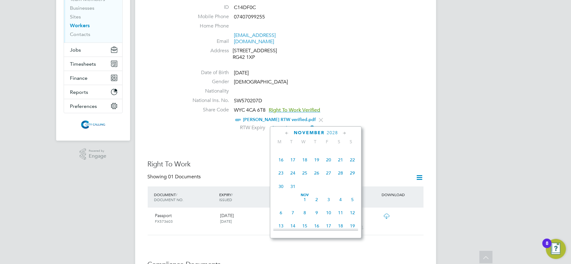
scroll to position [699, 0]
click at [315, 217] on span "30" at bounding box center [317, 212] width 12 height 12
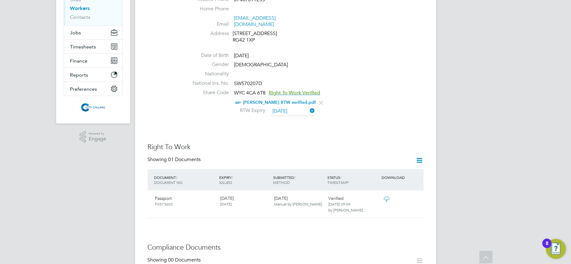
scroll to position [0, 0]
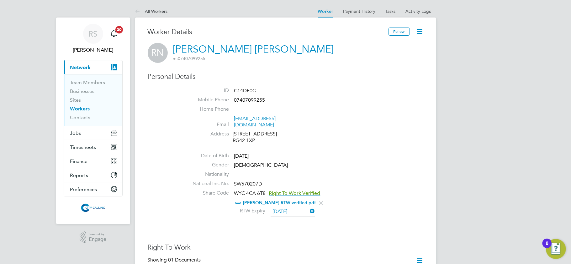
click at [284, 207] on input "[DATE]" at bounding box center [292, 211] width 45 height 9
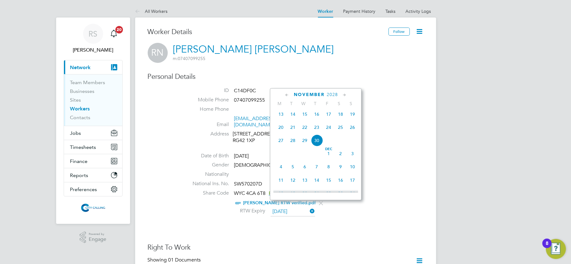
click at [305, 144] on span "29" at bounding box center [305, 141] width 12 height 12
type input "[DATE]"
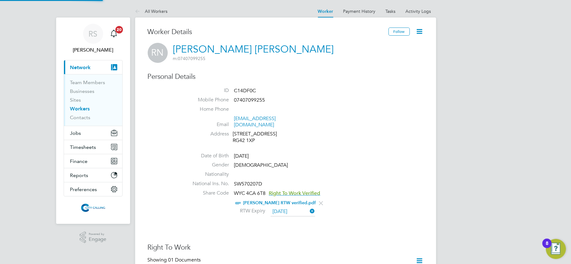
click at [389, 153] on li "Date of Birth 10 Aug 1984" at bounding box center [304, 157] width 238 height 9
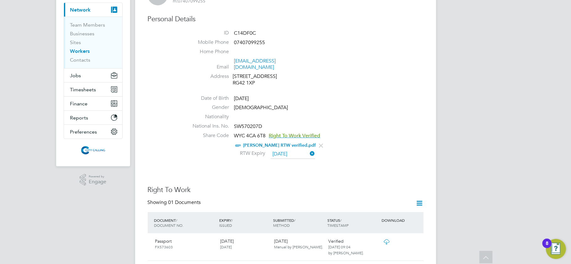
scroll to position [0, 0]
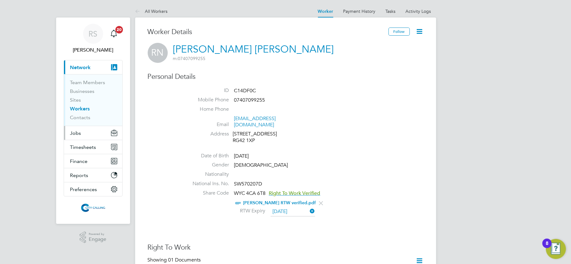
click at [87, 130] on button "Jobs" at bounding box center [93, 133] width 58 height 14
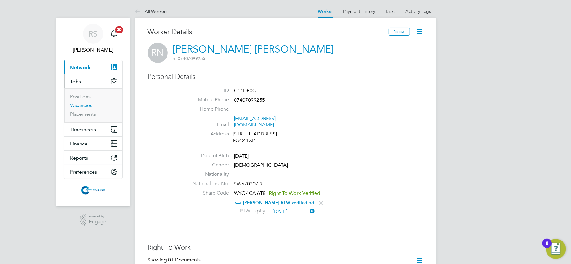
click at [80, 106] on link "Vacancies" at bounding box center [81, 105] width 22 height 6
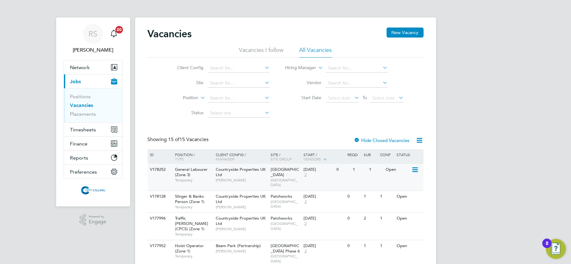
click at [326, 173] on div "11 Aug 2025 2" at bounding box center [318, 172] width 33 height 17
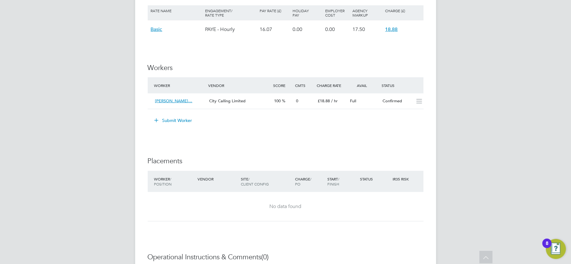
scroll to position [433, 0]
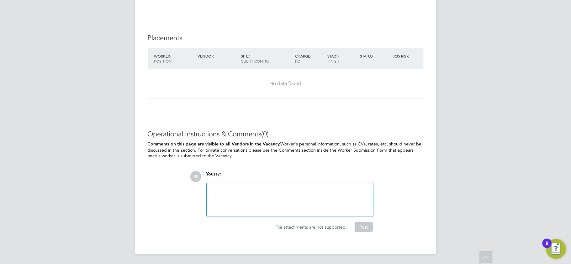
click at [271, 82] on div "No data found" at bounding box center [285, 84] width 263 height 7
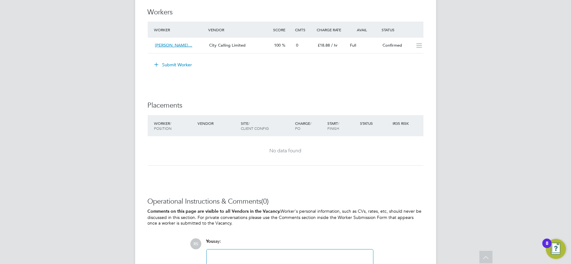
scroll to position [474, 0]
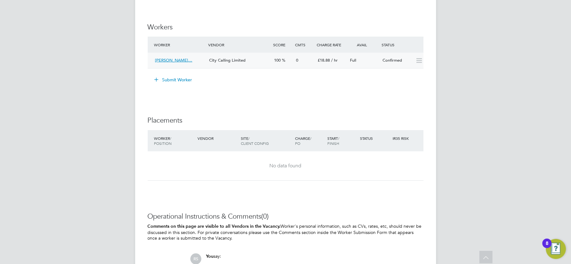
click at [418, 59] on icon at bounding box center [419, 60] width 8 height 5
click at [403, 71] on li "Worker Vendor Score Cmts Charge Rate Avail Status Ricardo Roger Nascime… City C…" at bounding box center [286, 56] width 276 height 38
drag, startPoint x: 282, startPoint y: 157, endPoint x: 181, endPoint y: 157, distance: 101.9
click at [181, 157] on div "Worker / Position Vendor Site / Client Config Charge / PO Start / Finish Status…" at bounding box center [286, 155] width 276 height 51
click at [181, 157] on div "No data found" at bounding box center [285, 166] width 263 height 29
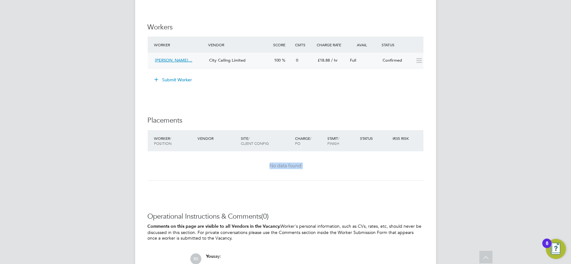
drag, startPoint x: 181, startPoint y: 157, endPoint x: 348, endPoint y: 173, distance: 168.1
click at [348, 173] on div "No data found" at bounding box center [285, 166] width 263 height 29
click at [349, 171] on div "No data found" at bounding box center [285, 166] width 263 height 29
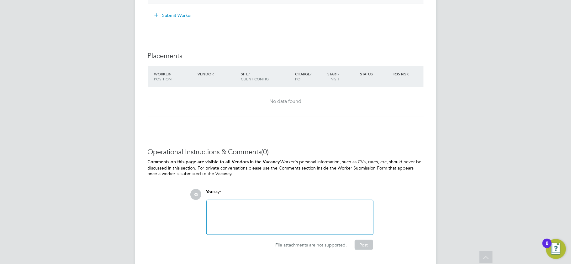
scroll to position [543, 0]
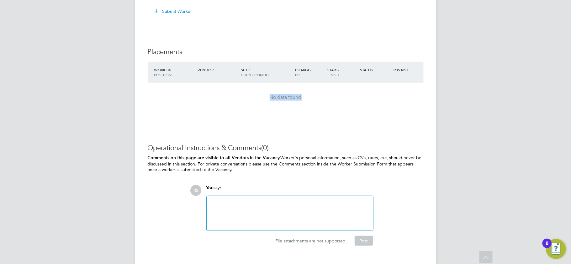
drag, startPoint x: 308, startPoint y: 91, endPoint x: 192, endPoint y: 88, distance: 116.0
click at [192, 88] on div "No data found" at bounding box center [285, 97] width 263 height 29
click at [192, 90] on div "No data found" at bounding box center [285, 97] width 263 height 29
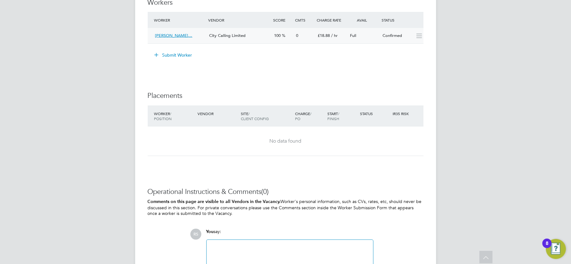
scroll to position [501, 0]
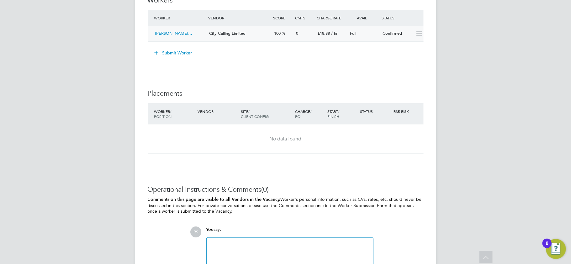
click at [256, 38] on div "City Calling Limited" at bounding box center [239, 34] width 65 height 10
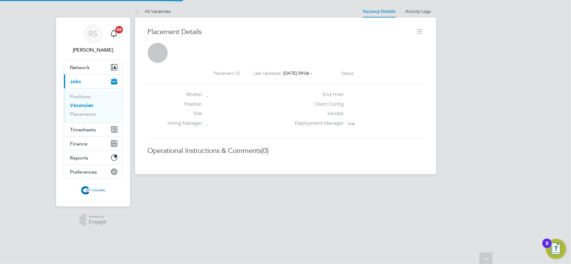
scroll to position [6, 16]
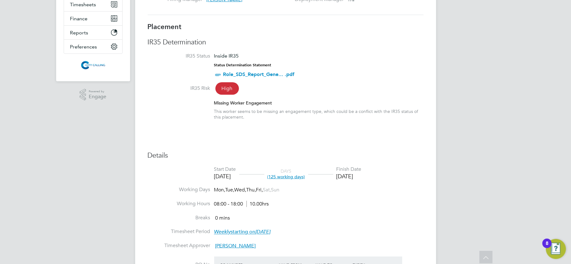
click at [225, 89] on span "High" at bounding box center [227, 88] width 24 height 13
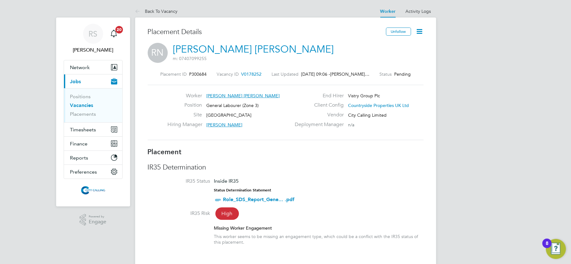
click at [231, 50] on link "[PERSON_NAME] [PERSON_NAME]" at bounding box center [253, 49] width 161 height 12
click at [422, 29] on icon at bounding box center [420, 32] width 8 height 8
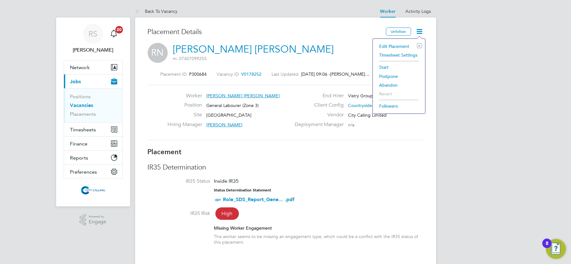
click at [388, 68] on li "Start" at bounding box center [399, 67] width 46 height 9
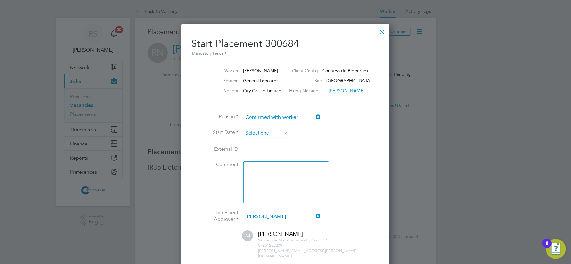
click at [265, 134] on input at bounding box center [265, 133] width 45 height 9
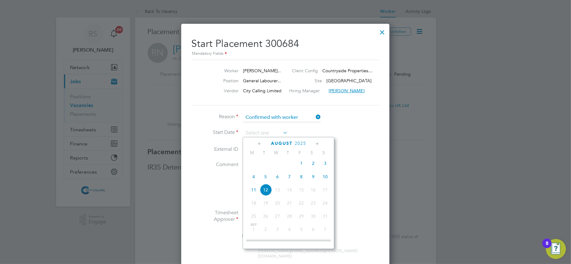
click at [252, 191] on span "11" at bounding box center [254, 190] width 12 height 12
type input "[DATE]"
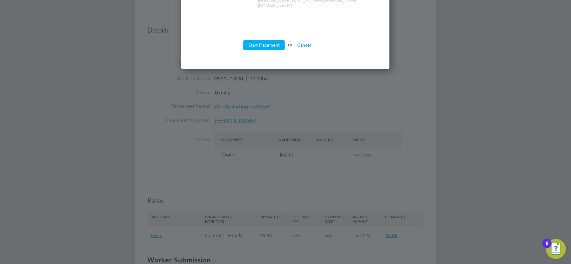
click at [263, 43] on button "Start Placement" at bounding box center [263, 45] width 41 height 10
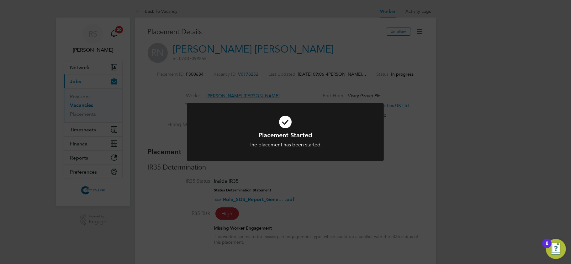
click at [172, 106] on div "Placement Started The placement has been started. Cancel Okay" at bounding box center [285, 132] width 571 height 264
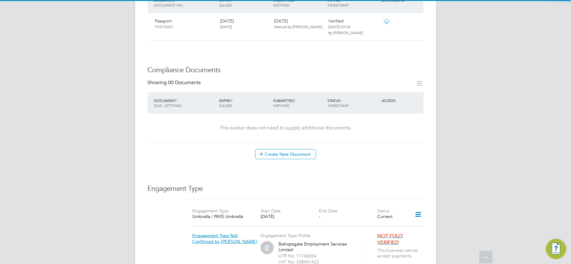
scroll to position [435, 0]
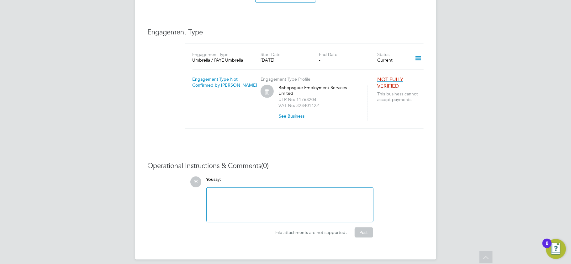
drag, startPoint x: 61, startPoint y: 189, endPoint x: 110, endPoint y: 199, distance: 49.4
